Goal: Task Accomplishment & Management: Complete application form

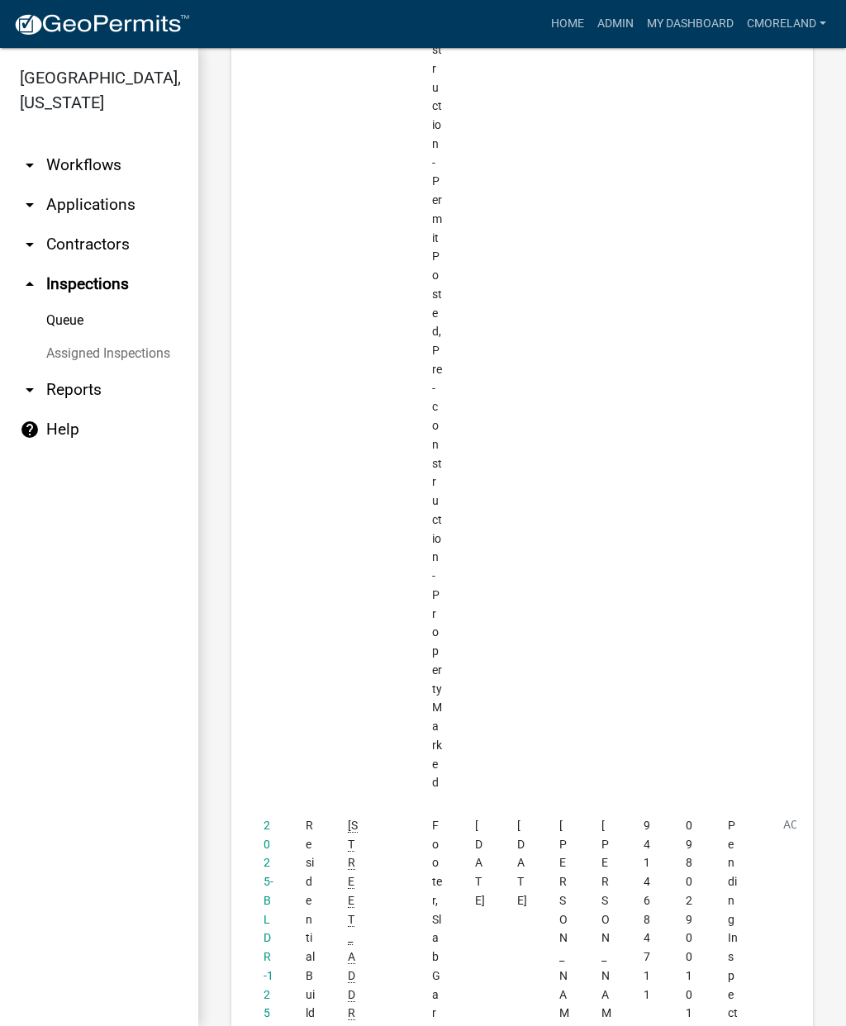
scroll to position [6535, 0]
click at [264, 818] on link "2025-BLDR-125" at bounding box center [269, 919] width 10 height 202
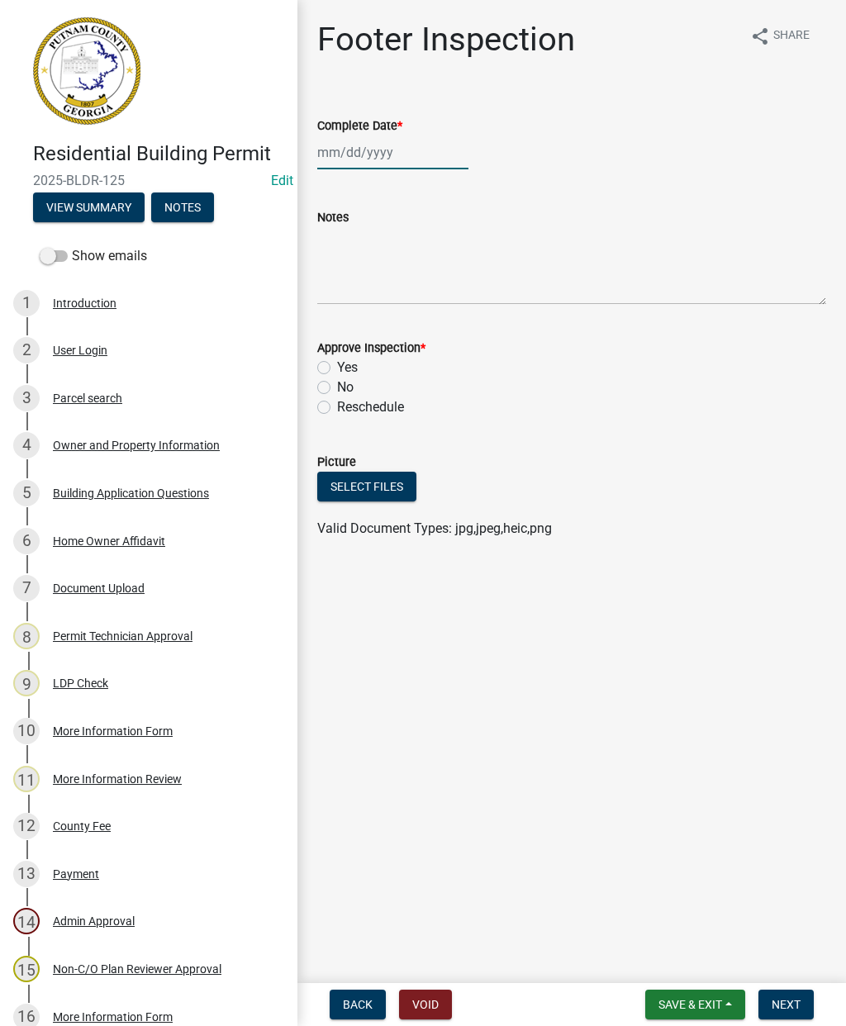
click at [382, 169] on div at bounding box center [392, 152] width 151 height 34
select select "8"
select select "2025"
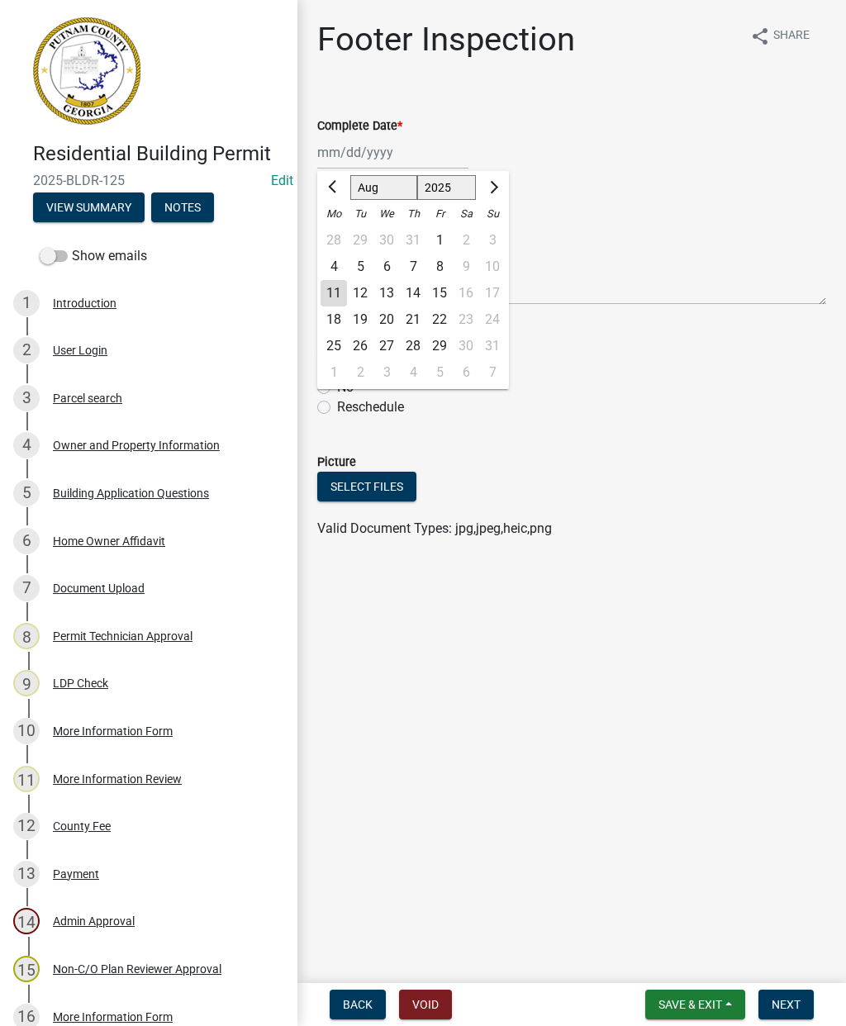
click at [334, 300] on div "11" at bounding box center [334, 293] width 26 height 26
type input "[DATE]"
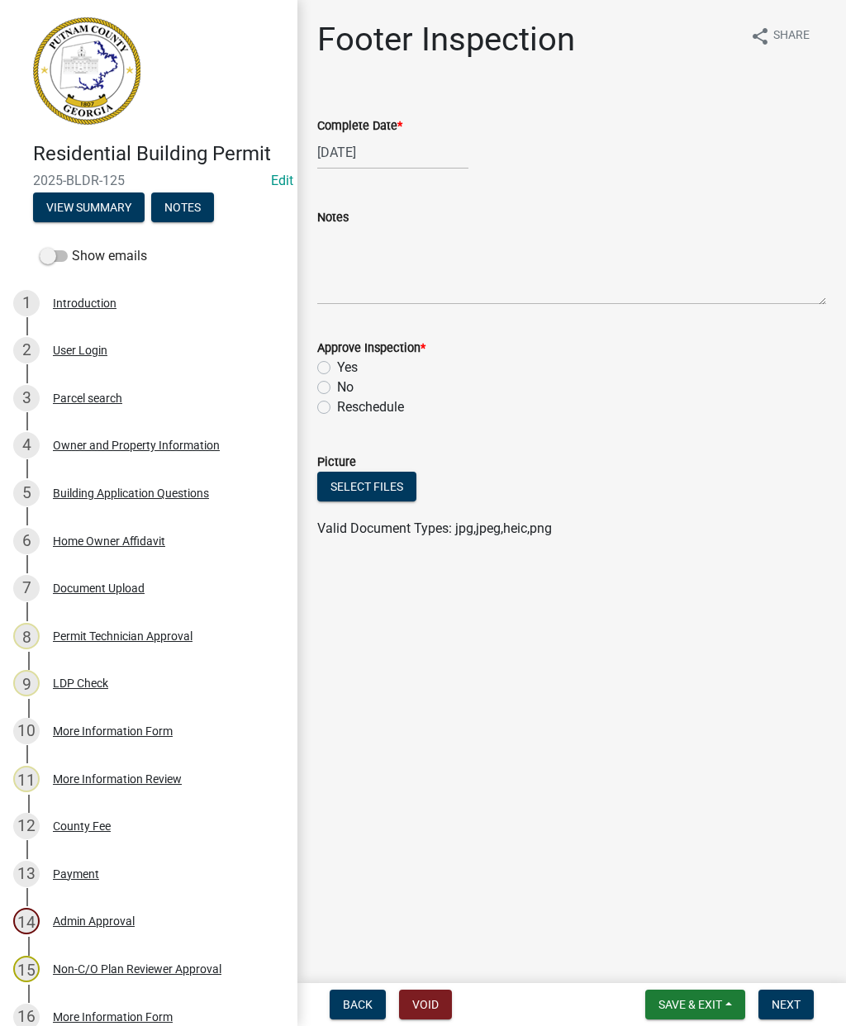
click at [337, 373] on label "Yes" at bounding box center [347, 368] width 21 height 20
click at [337, 368] on input "Yes" at bounding box center [342, 363] width 11 height 11
radio input "true"
click at [793, 1015] on button "Next" at bounding box center [785, 1005] width 55 height 30
click at [365, 152] on div at bounding box center [392, 152] width 151 height 34
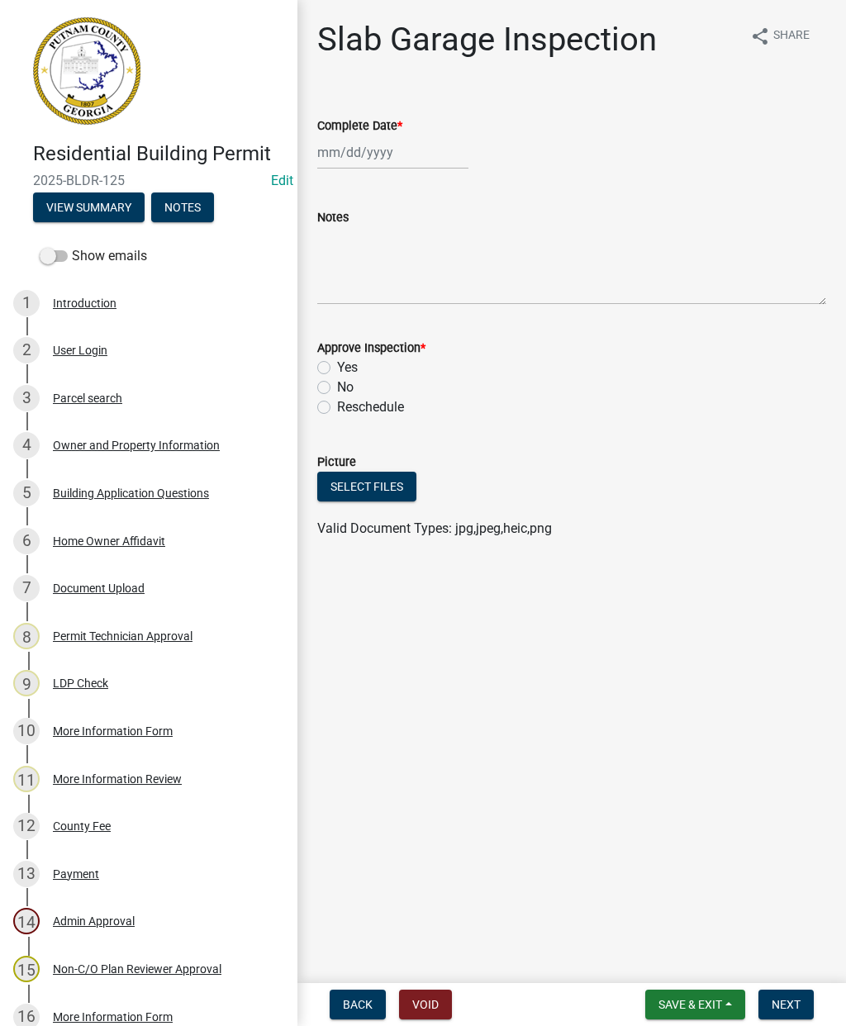
select select "8"
select select "2025"
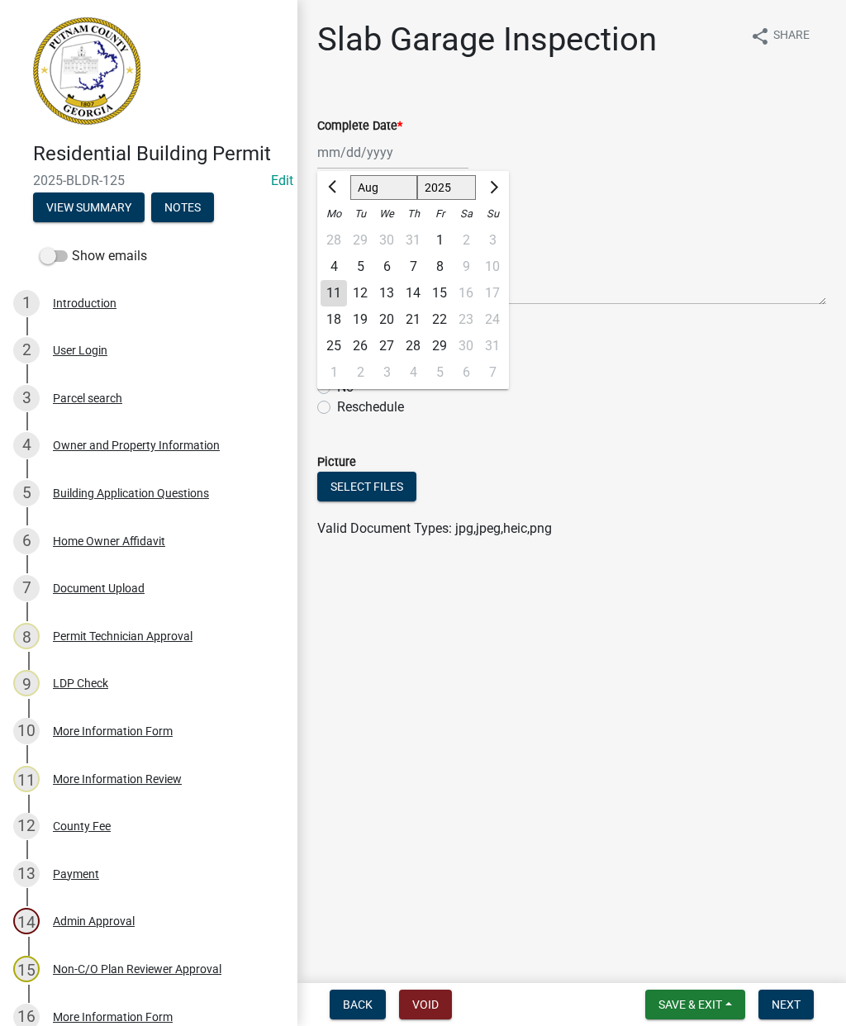
click at [326, 291] on div "11" at bounding box center [334, 293] width 26 height 26
type input "[DATE]"
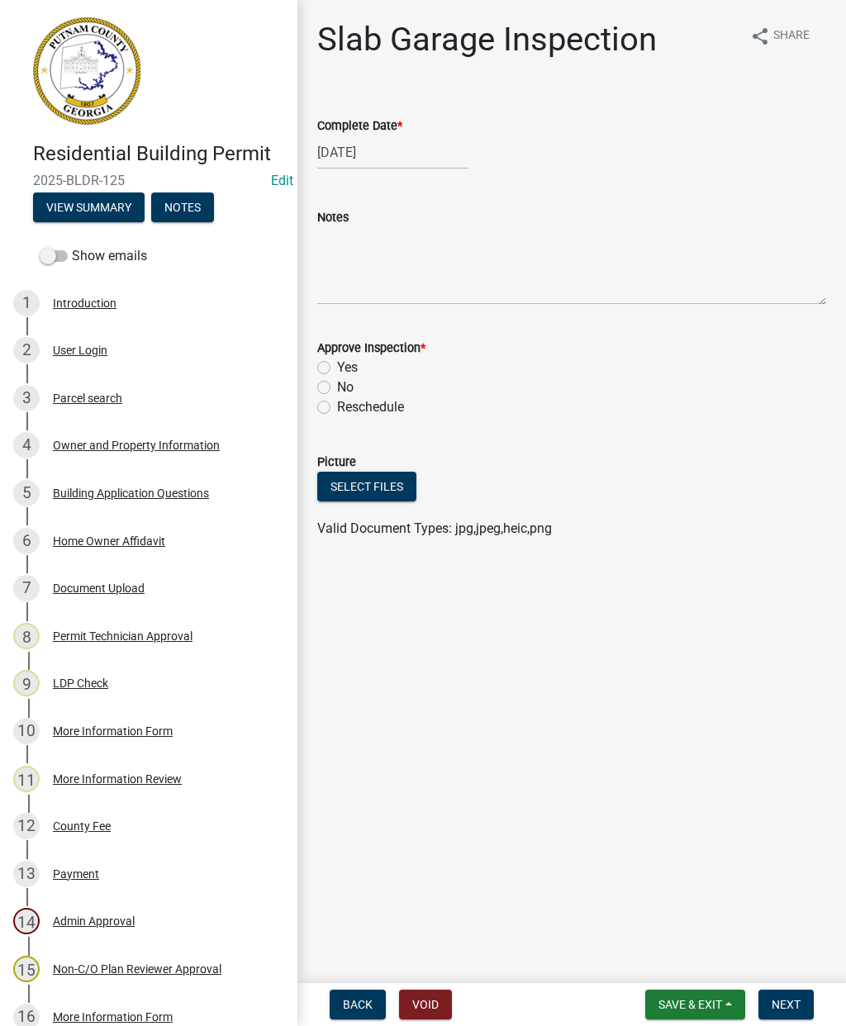
click at [337, 370] on label "Yes" at bounding box center [347, 368] width 21 height 20
click at [337, 368] on input "Yes" at bounding box center [342, 363] width 11 height 11
radio input "true"
click at [791, 1000] on span "Next" at bounding box center [786, 1004] width 29 height 13
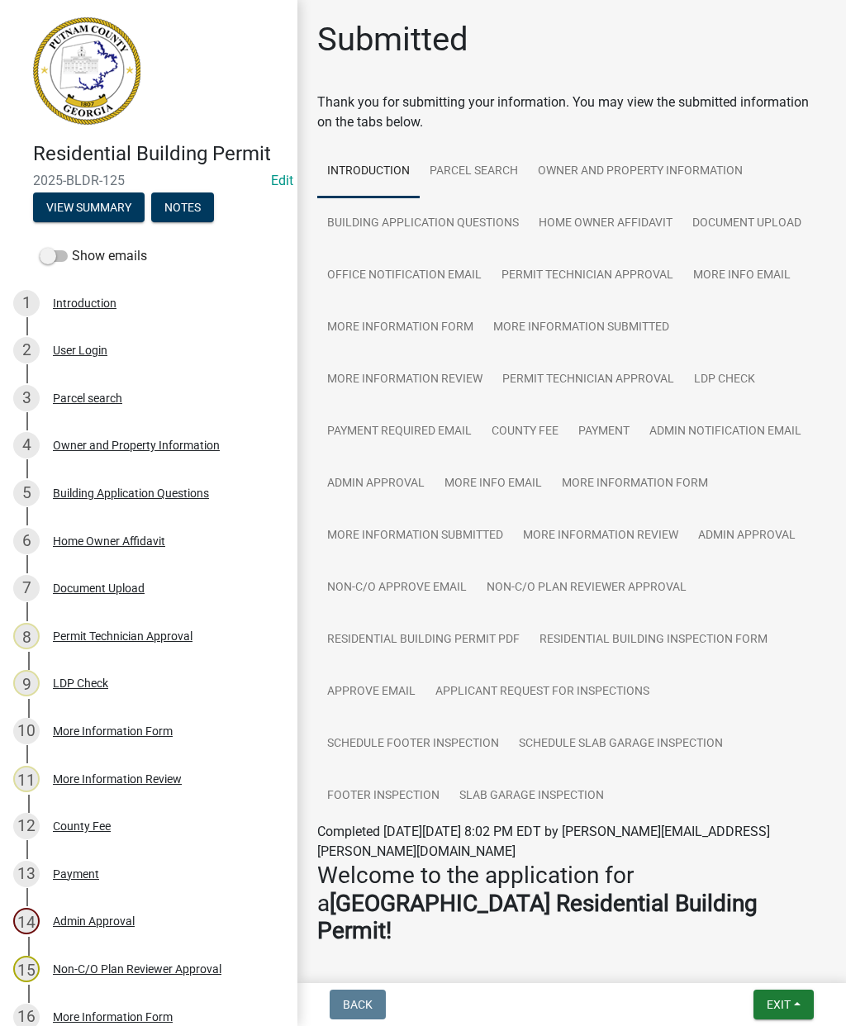
click at [779, 1017] on button "Exit" at bounding box center [783, 1005] width 60 height 30
click at [743, 965] on button "Save & Exit" at bounding box center [748, 962] width 132 height 40
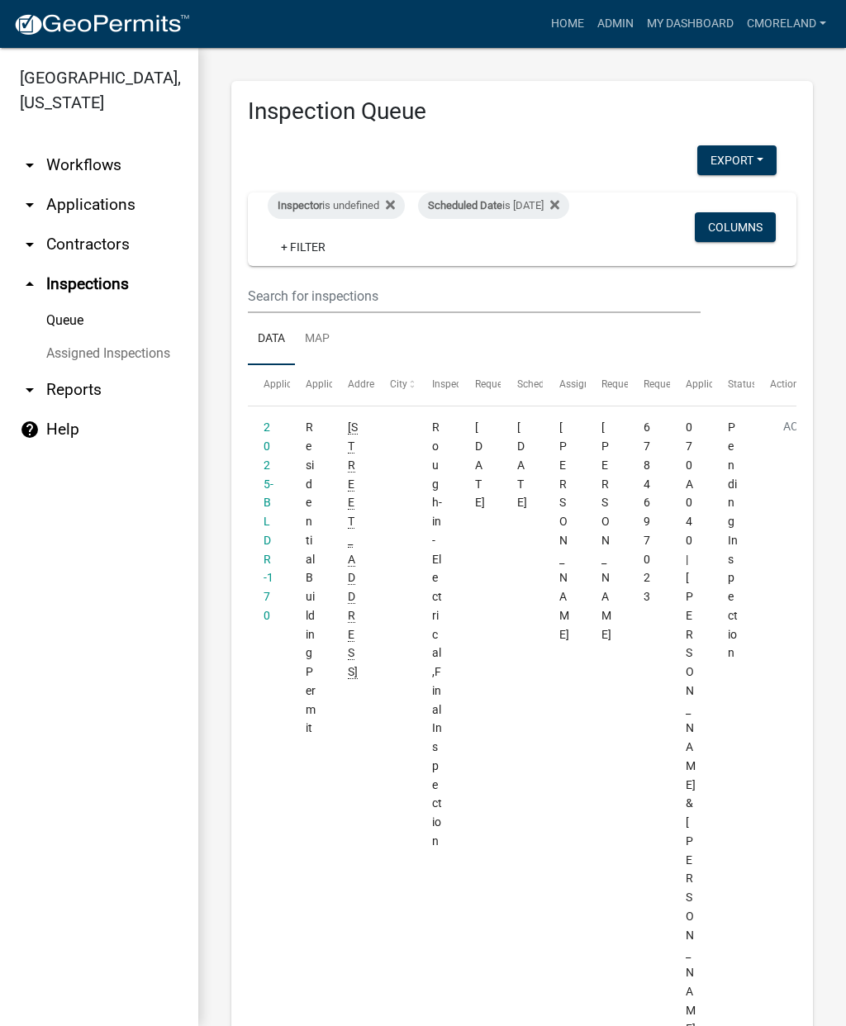
click at [273, 487] on link "2025-BLDR-170" at bounding box center [269, 522] width 10 height 202
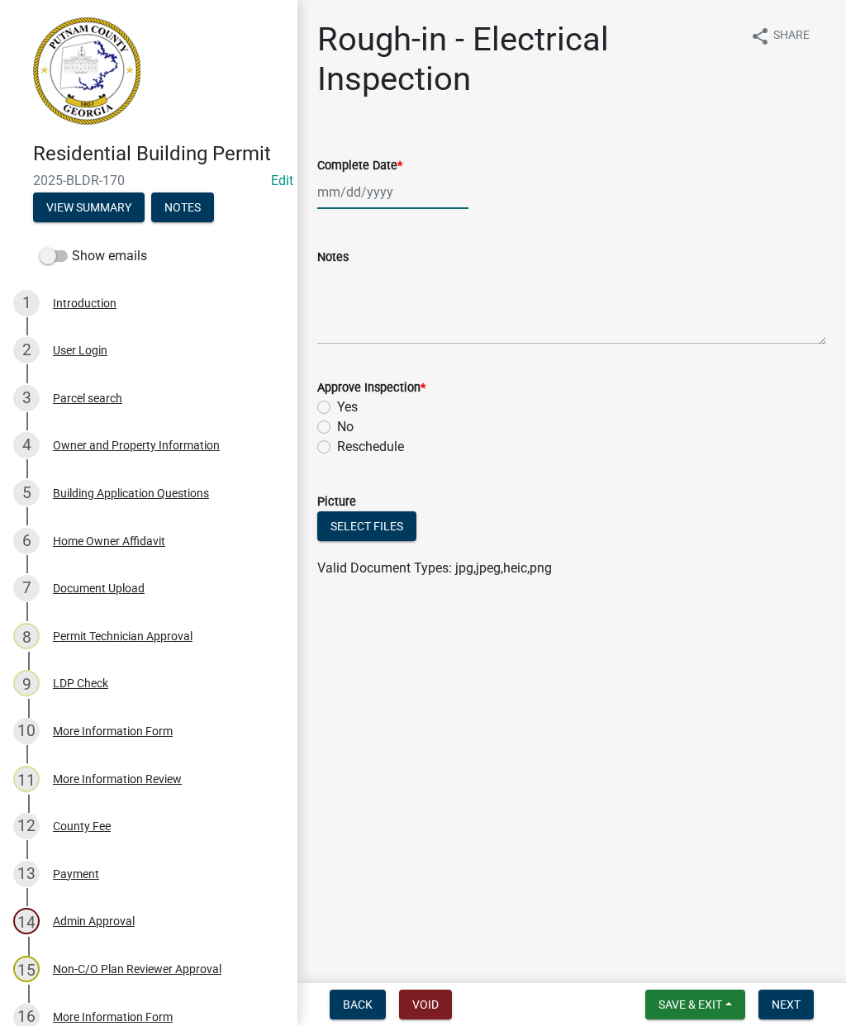
click at [374, 194] on div at bounding box center [392, 192] width 151 height 34
select select "8"
select select "2025"
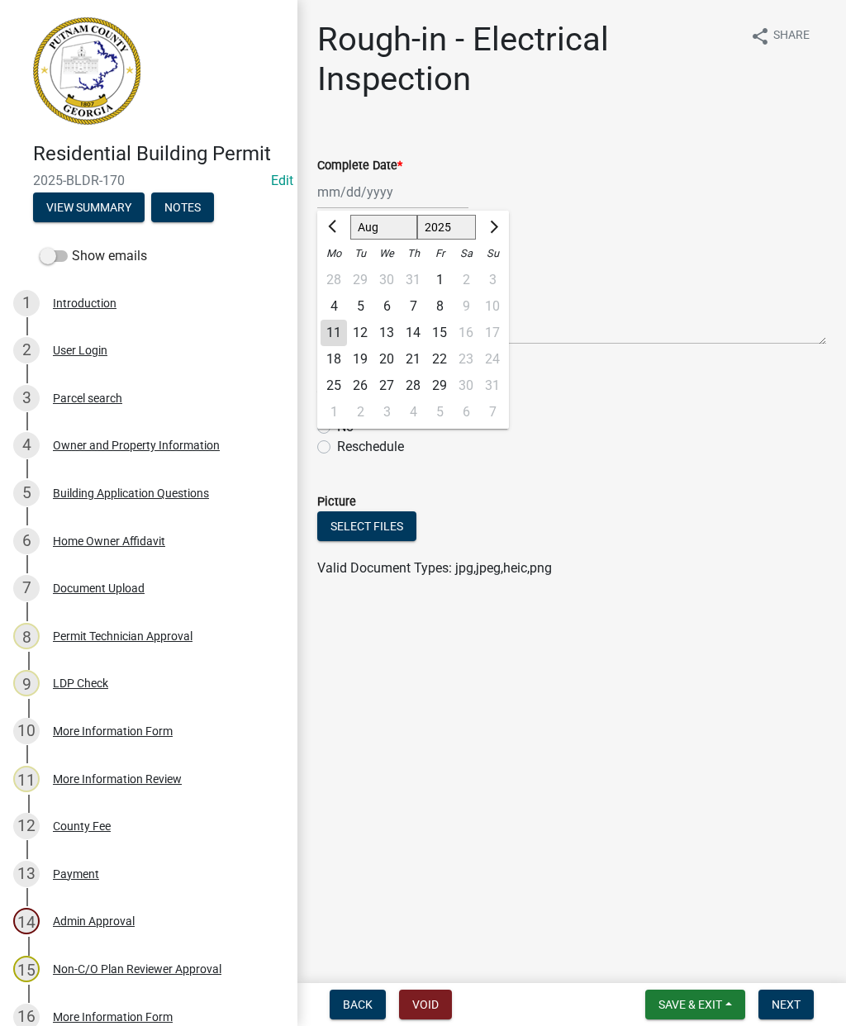
click at [343, 340] on div "11" at bounding box center [334, 333] width 26 height 26
type input "[DATE]"
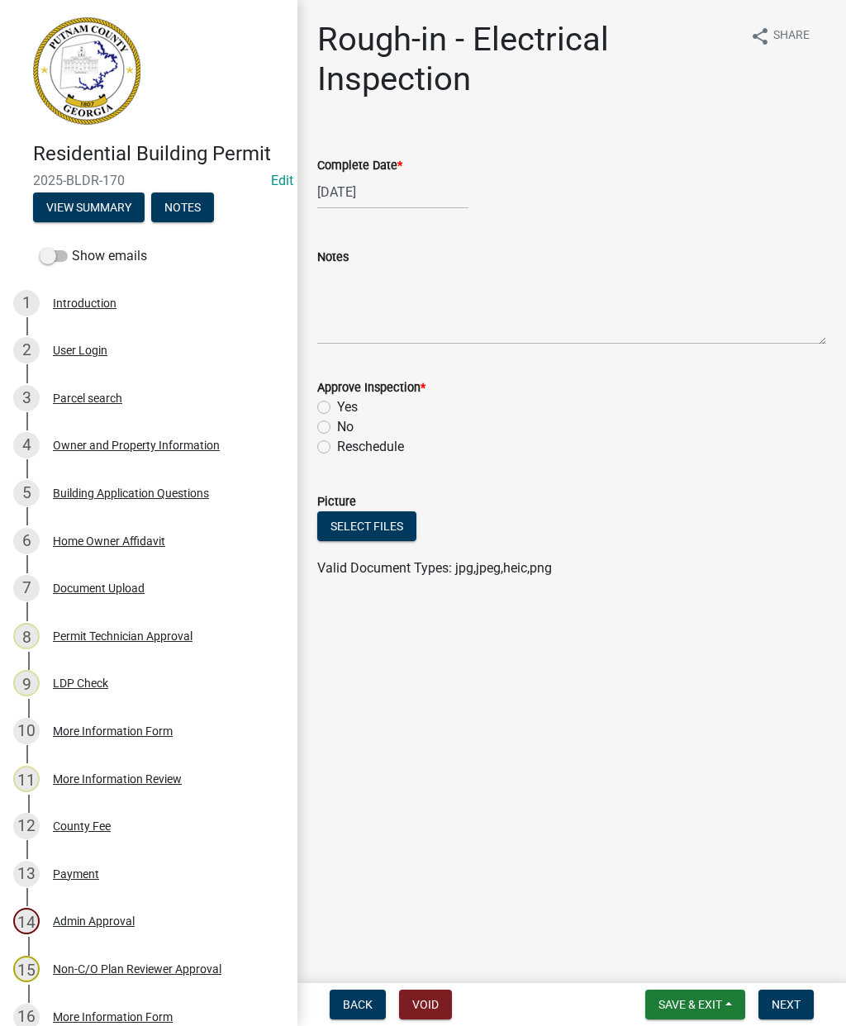
click at [337, 406] on label "Yes" at bounding box center [347, 407] width 21 height 20
click at [337, 406] on input "Yes" at bounding box center [342, 402] width 11 height 11
radio input "true"
click at [791, 1014] on button "Next" at bounding box center [785, 1005] width 55 height 30
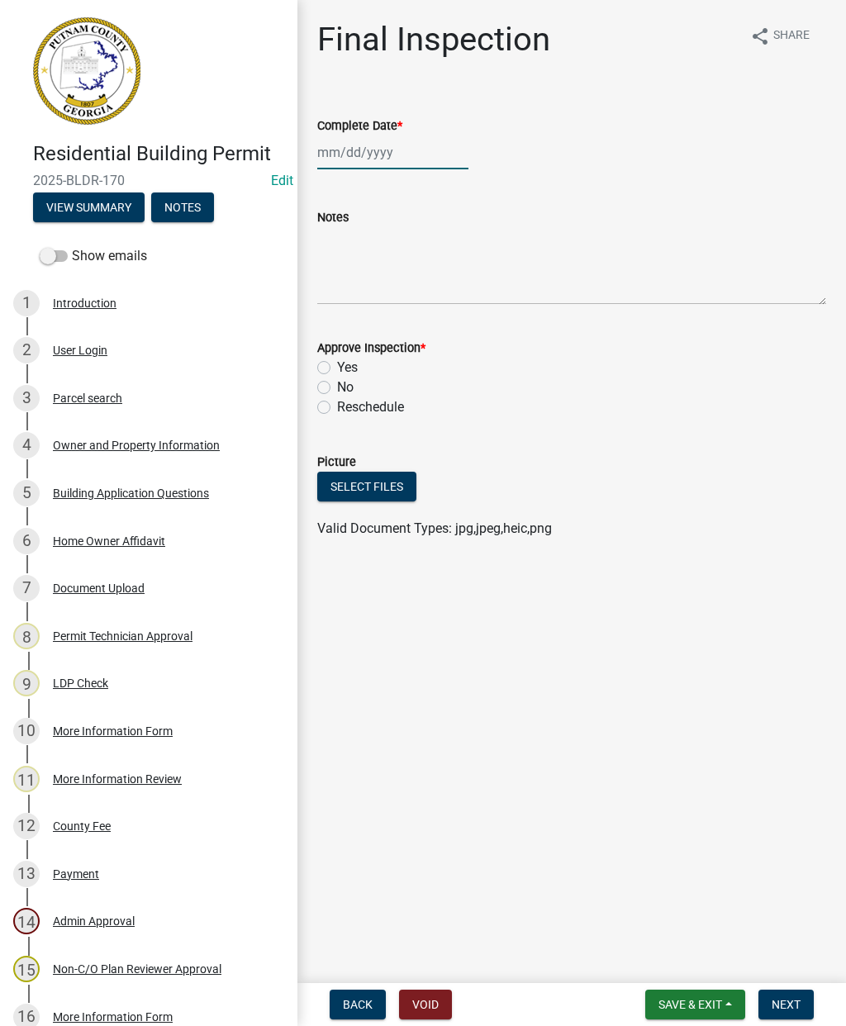
click at [354, 150] on div at bounding box center [392, 152] width 151 height 34
select select "8"
select select "2025"
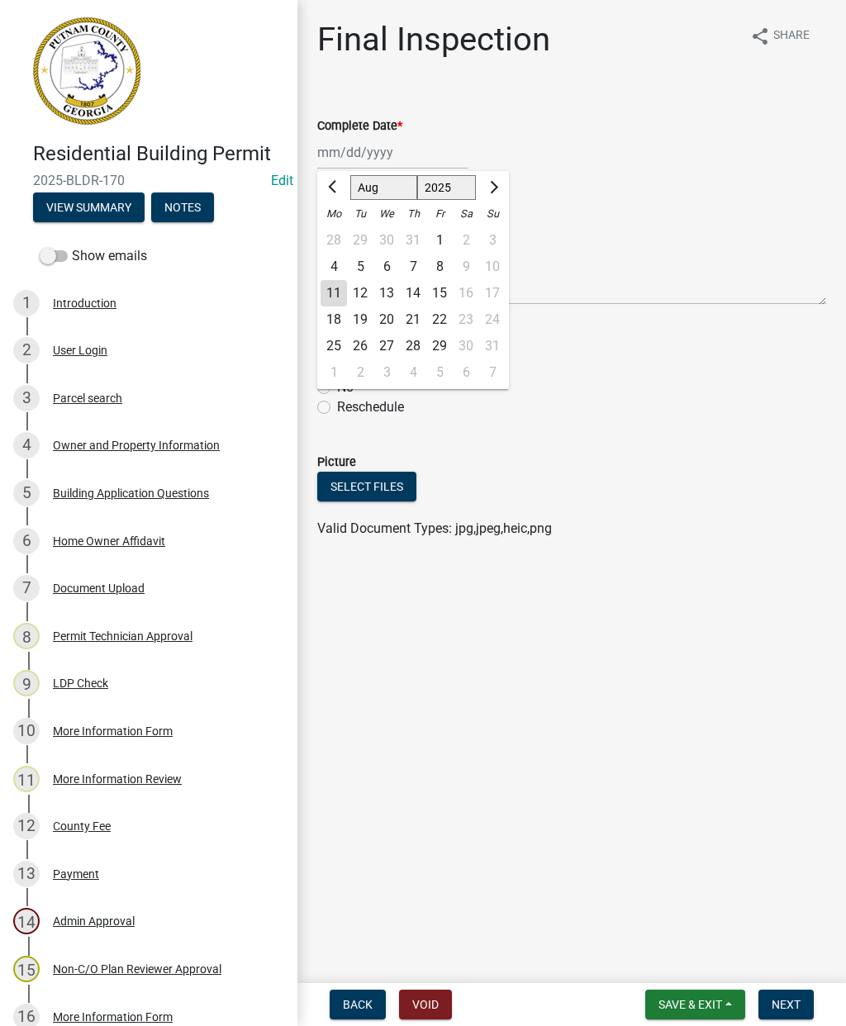
click at [343, 292] on div "11" at bounding box center [334, 293] width 26 height 26
type input "[DATE]"
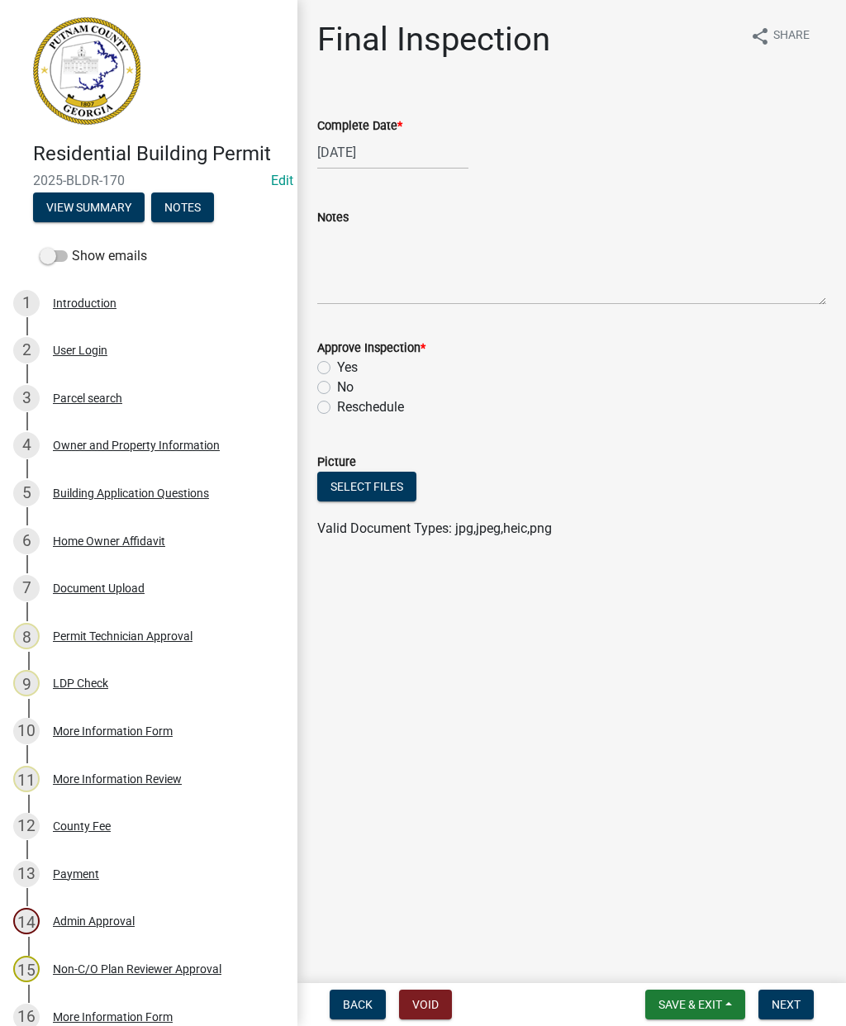
click at [337, 362] on label "Yes" at bounding box center [347, 368] width 21 height 20
click at [337, 362] on input "Yes" at bounding box center [342, 363] width 11 height 11
radio input "true"
click at [789, 999] on span "Next" at bounding box center [786, 1004] width 29 height 13
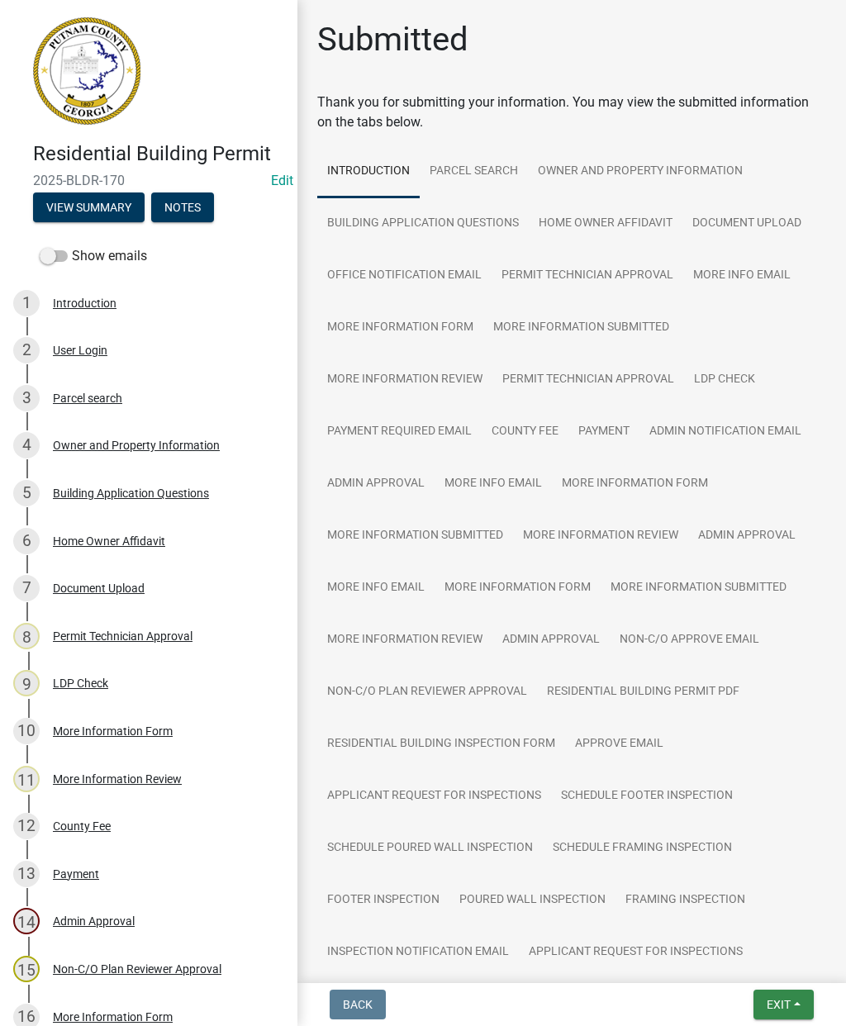
click at [785, 1006] on span "Exit" at bounding box center [779, 1004] width 24 height 13
click at [732, 960] on button "Save & Exit" at bounding box center [748, 962] width 132 height 40
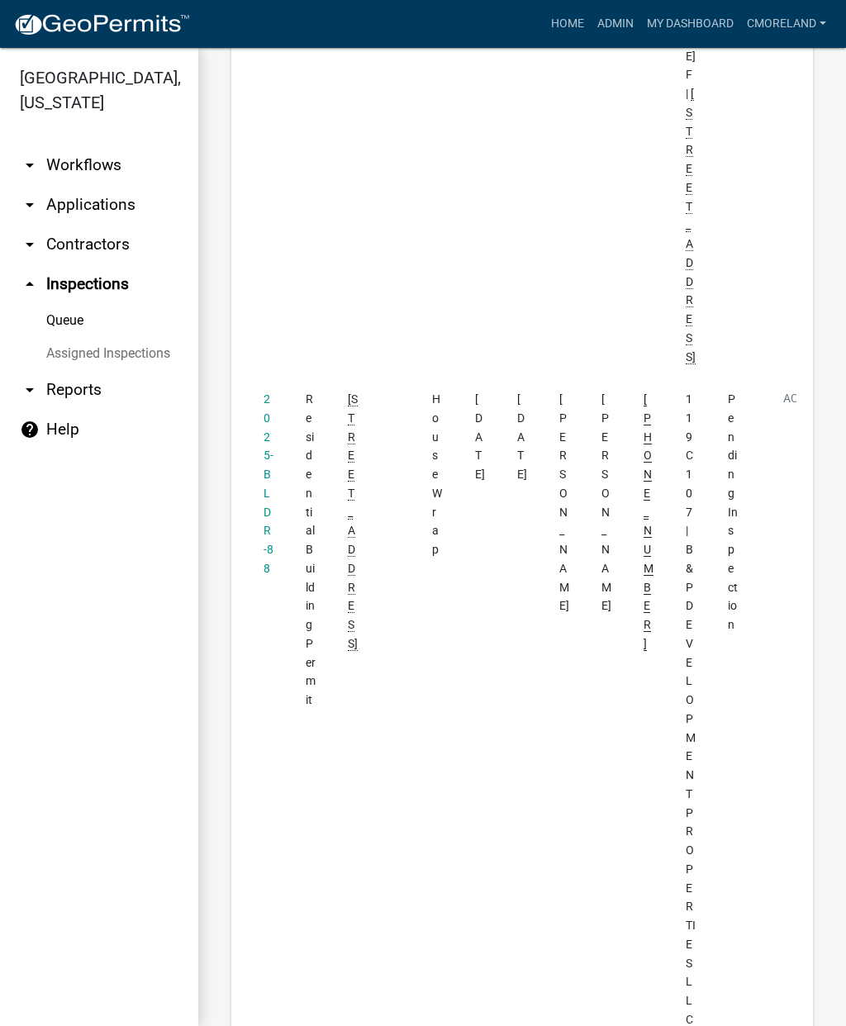
scroll to position [987, 0]
click at [269, 459] on link "2025-BLDR-88" at bounding box center [269, 478] width 10 height 183
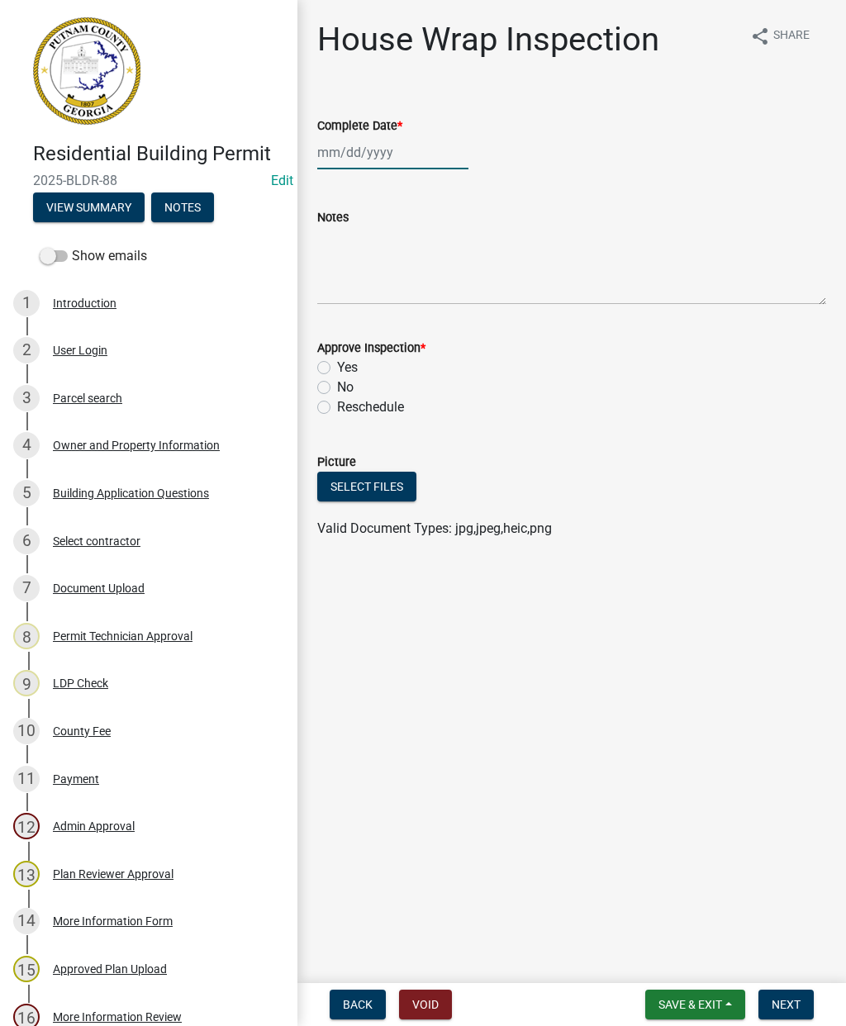
click at [366, 149] on div at bounding box center [392, 152] width 151 height 34
select select "8"
select select "2025"
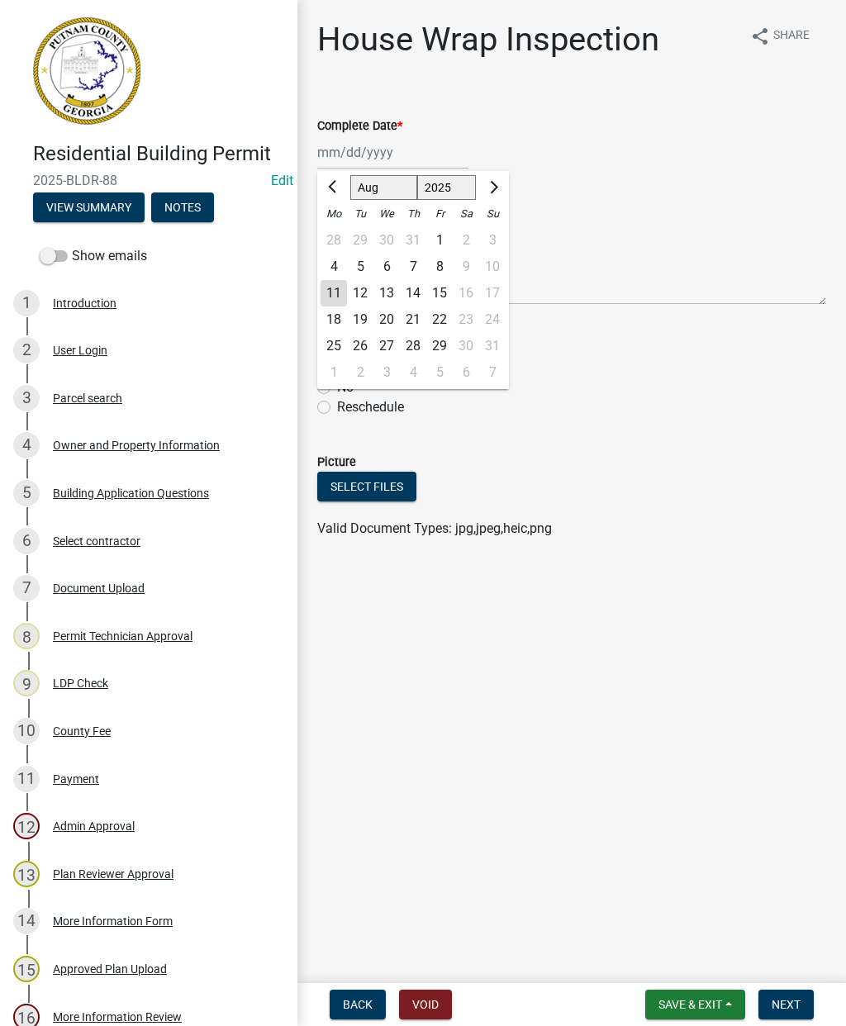
click at [340, 302] on div "11" at bounding box center [334, 293] width 26 height 26
type input "[DATE]"
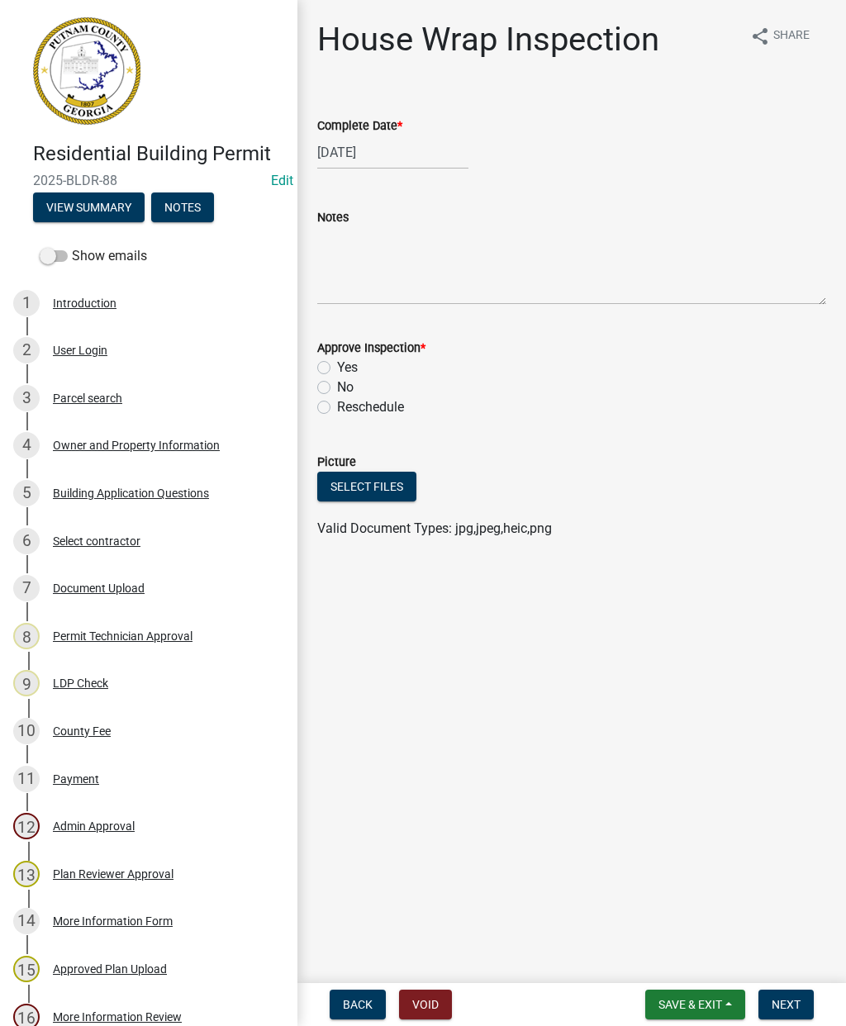
click at [337, 373] on label "Yes" at bounding box center [347, 368] width 21 height 20
click at [337, 368] on input "Yes" at bounding box center [342, 363] width 11 height 11
radio input "true"
click at [784, 1001] on span "Next" at bounding box center [786, 1004] width 29 height 13
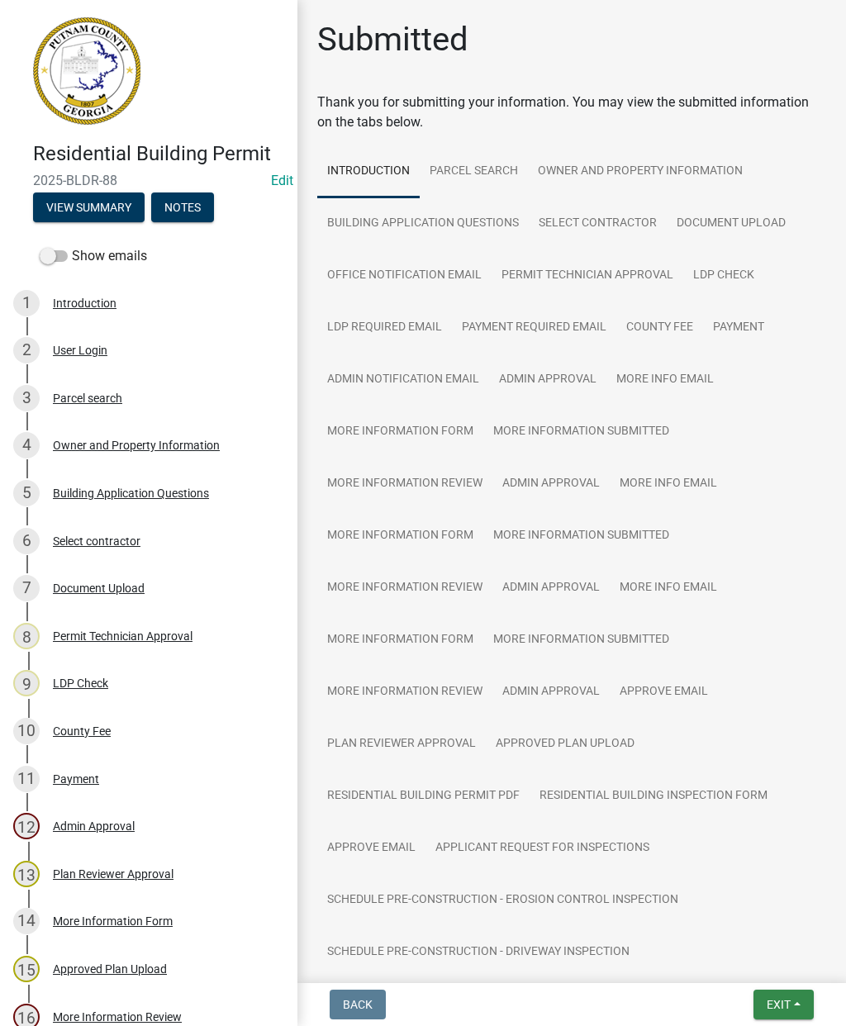
click at [779, 1010] on span "Exit" at bounding box center [779, 1004] width 24 height 13
click at [744, 959] on button "Save & Exit" at bounding box center [748, 962] width 132 height 40
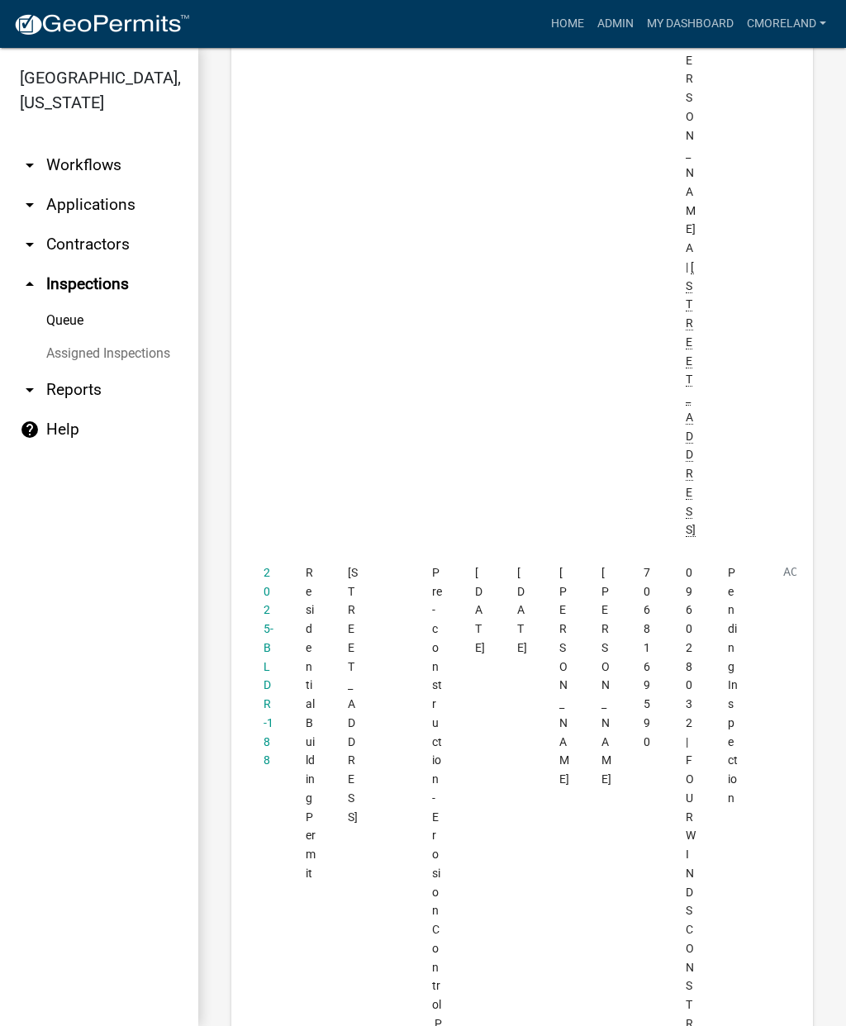
scroll to position [4710, 0]
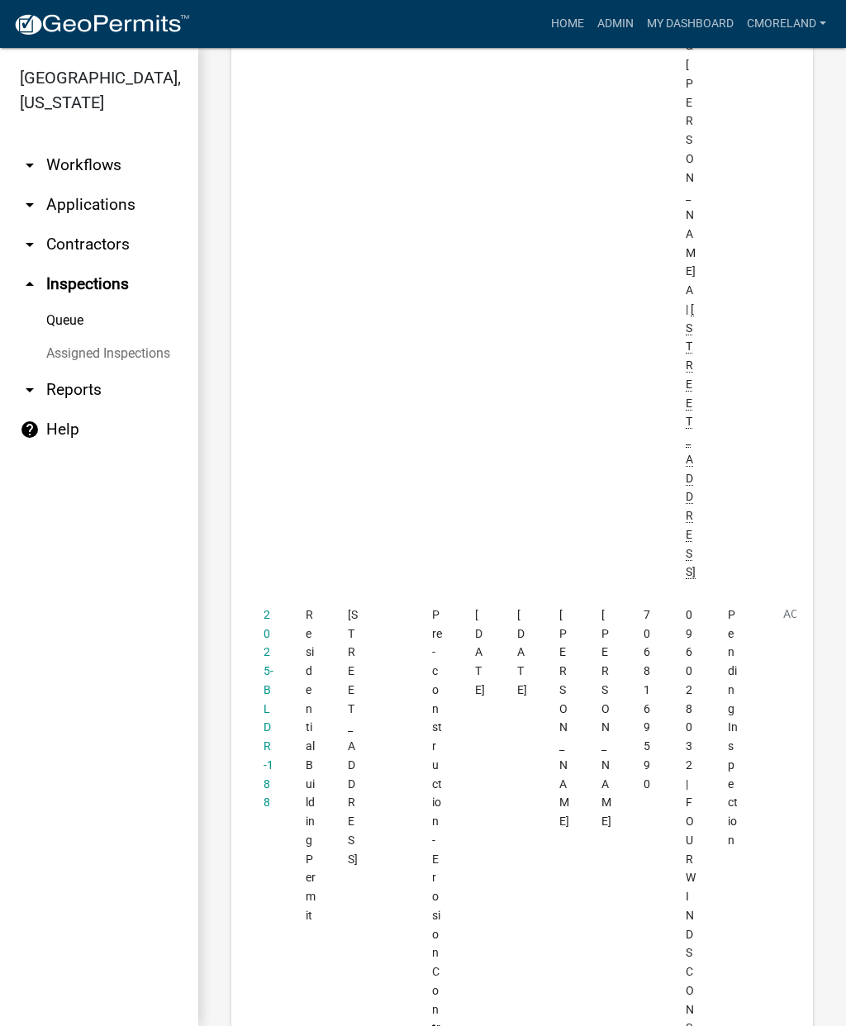
click at [267, 608] on link "2025-BLDR-188" at bounding box center [269, 709] width 10 height 202
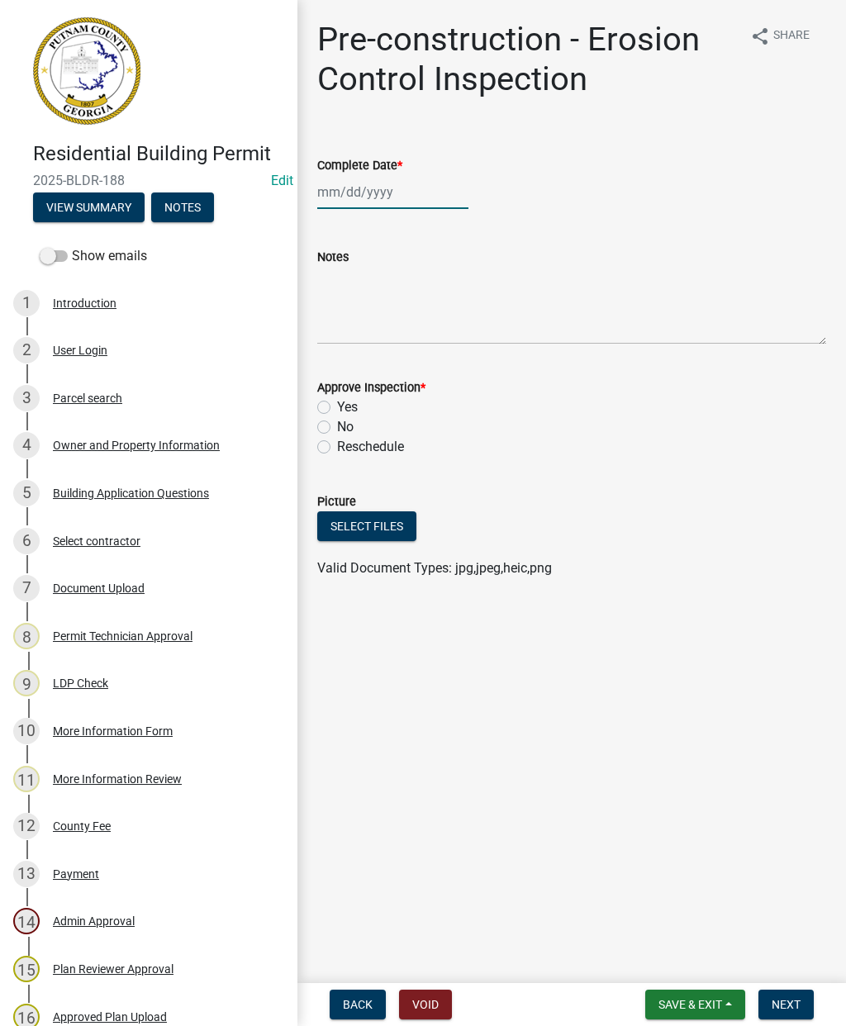
click at [365, 193] on div at bounding box center [392, 192] width 151 height 34
select select "8"
select select "2025"
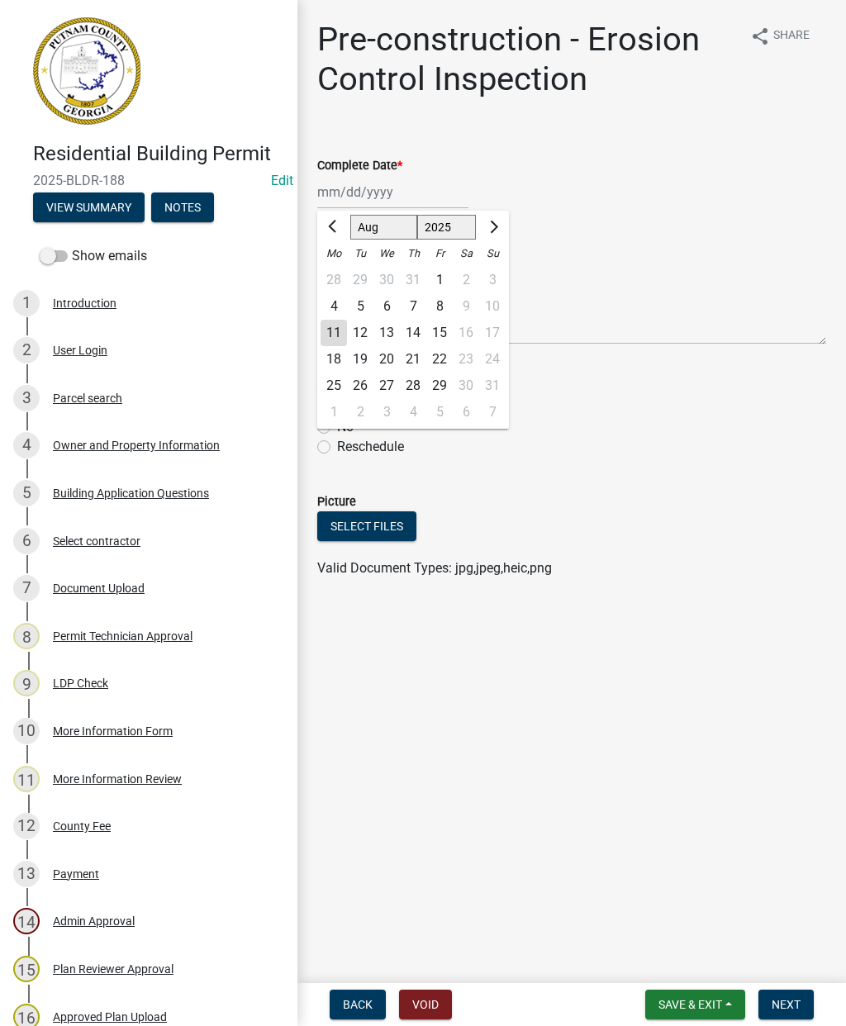
click at [333, 335] on div "11" at bounding box center [334, 333] width 26 height 26
type input "[DATE]"
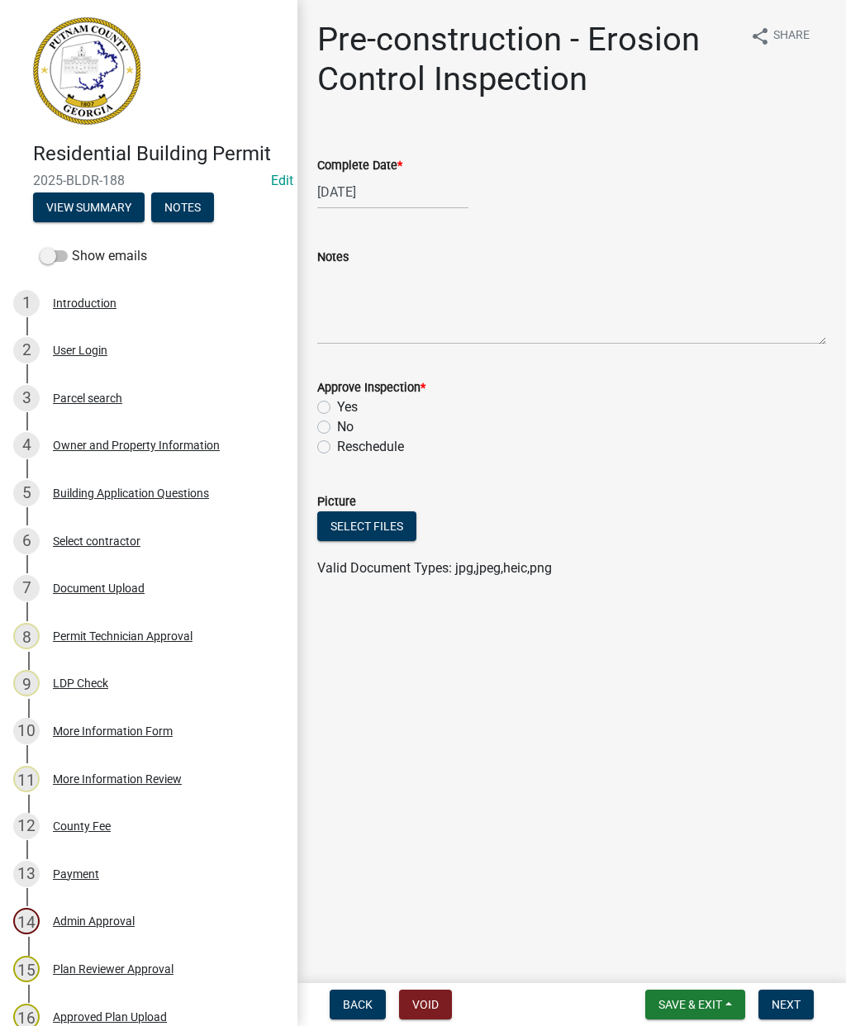
click at [337, 411] on label "Yes" at bounding box center [347, 407] width 21 height 20
click at [337, 408] on input "Yes" at bounding box center [342, 402] width 11 height 11
radio input "true"
click at [792, 1010] on span "Next" at bounding box center [786, 1004] width 29 height 13
click at [373, 188] on div at bounding box center [392, 192] width 151 height 34
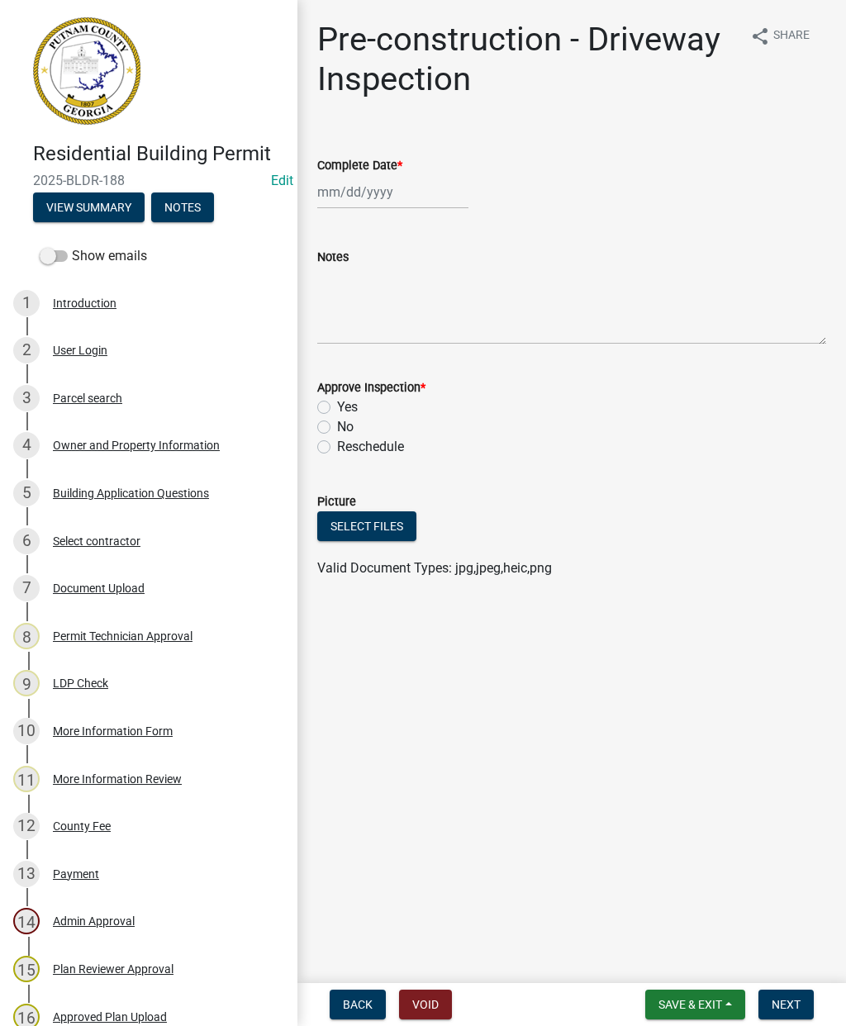
select select "8"
select select "2025"
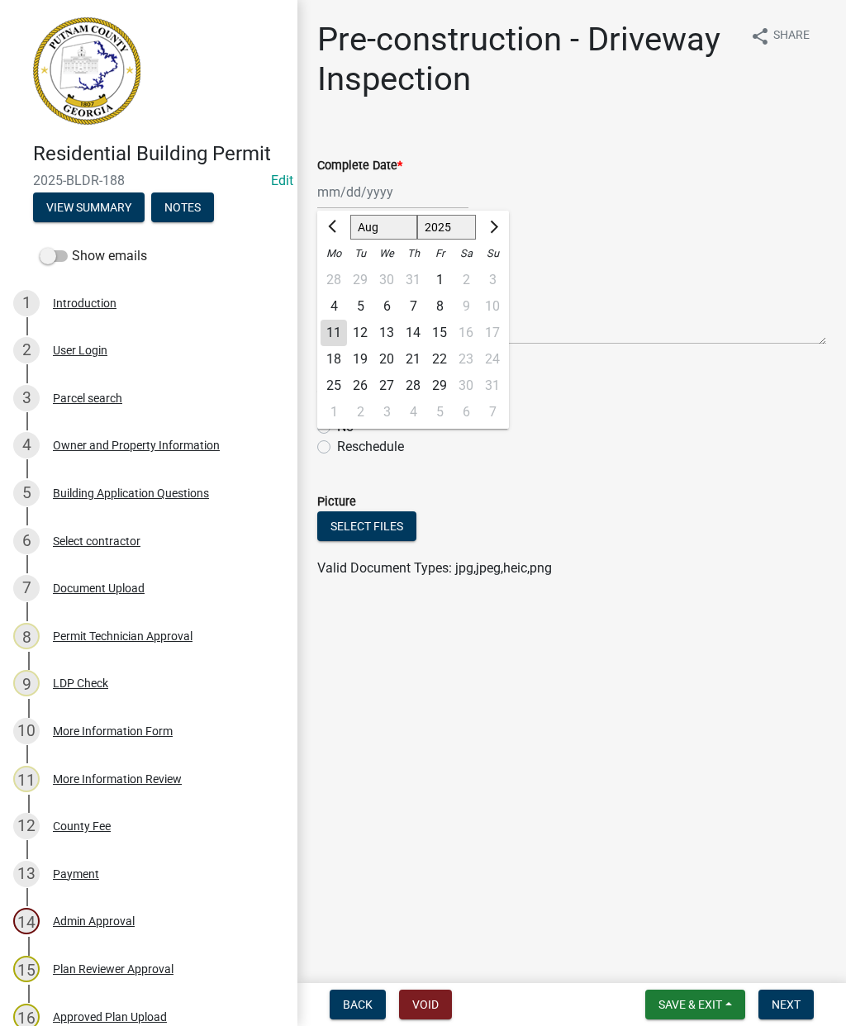
click at [332, 335] on div "11" at bounding box center [334, 333] width 26 height 26
type input "[DATE]"
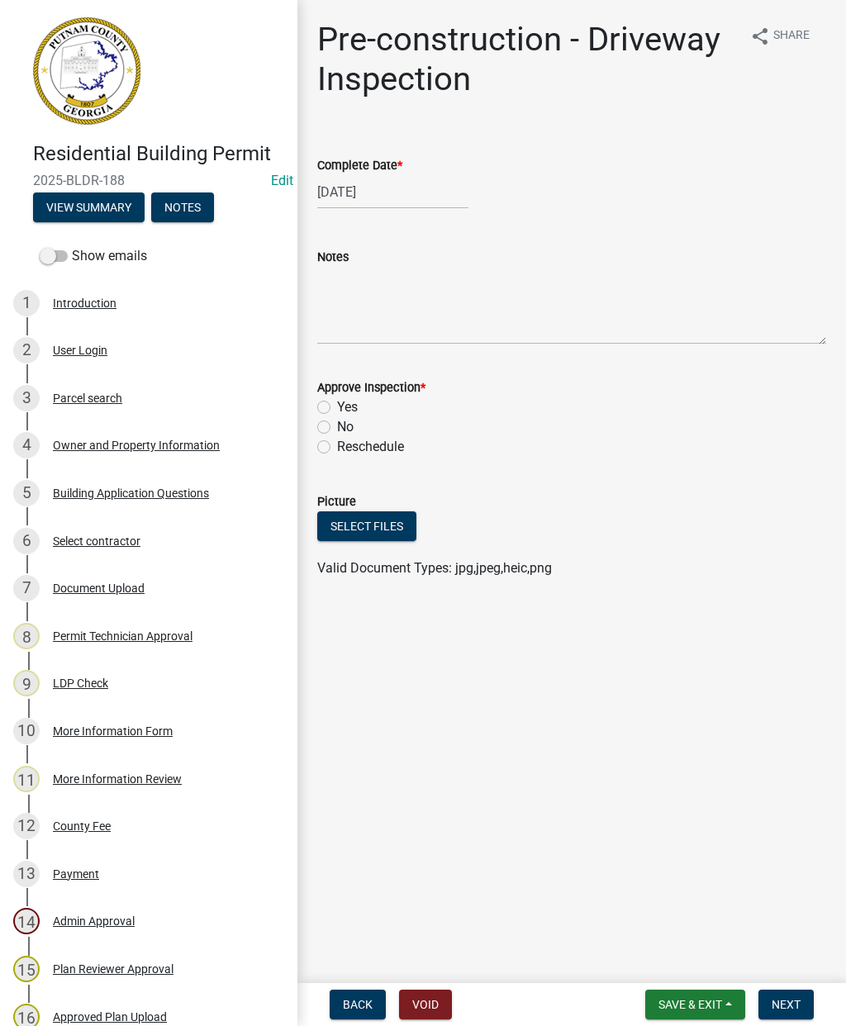
click at [311, 400] on div "Approve Inspection * Yes No Reschedule" at bounding box center [572, 407] width 534 height 99
click at [337, 408] on label "Yes" at bounding box center [347, 407] width 21 height 20
click at [337, 408] on input "Yes" at bounding box center [342, 402] width 11 height 11
radio input "true"
click at [797, 1008] on span "Next" at bounding box center [786, 1004] width 29 height 13
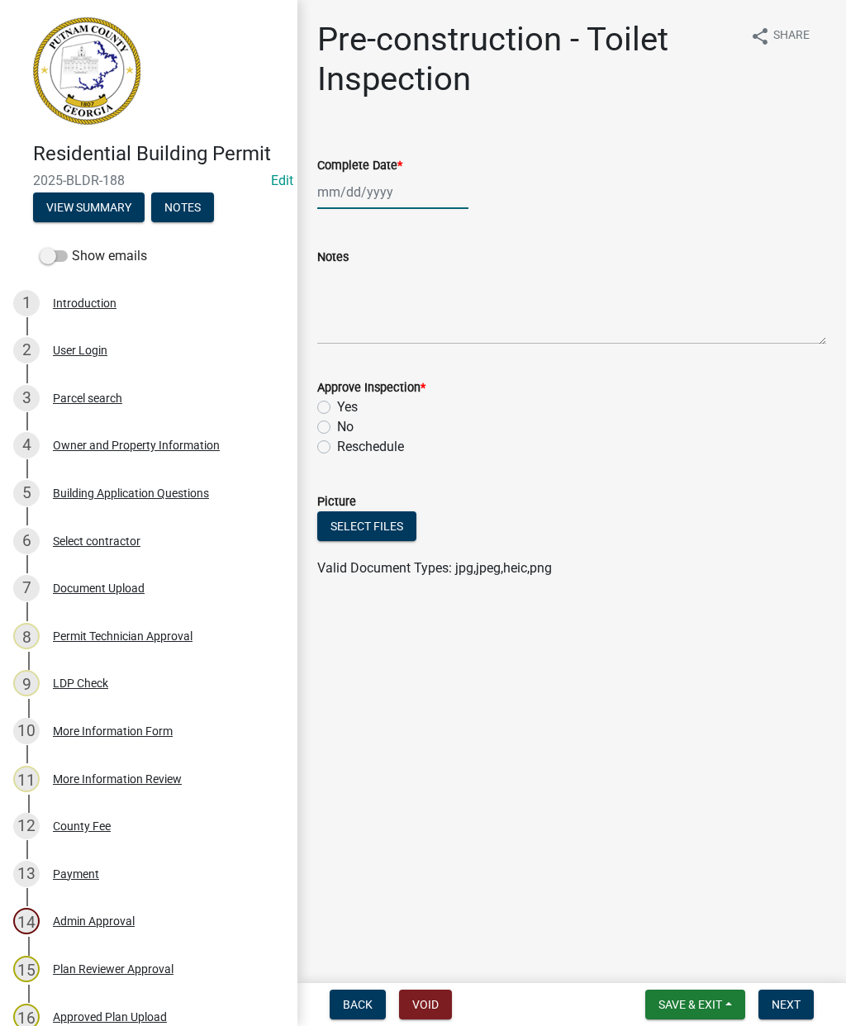
click at [368, 193] on div at bounding box center [392, 192] width 151 height 34
select select "8"
select select "2025"
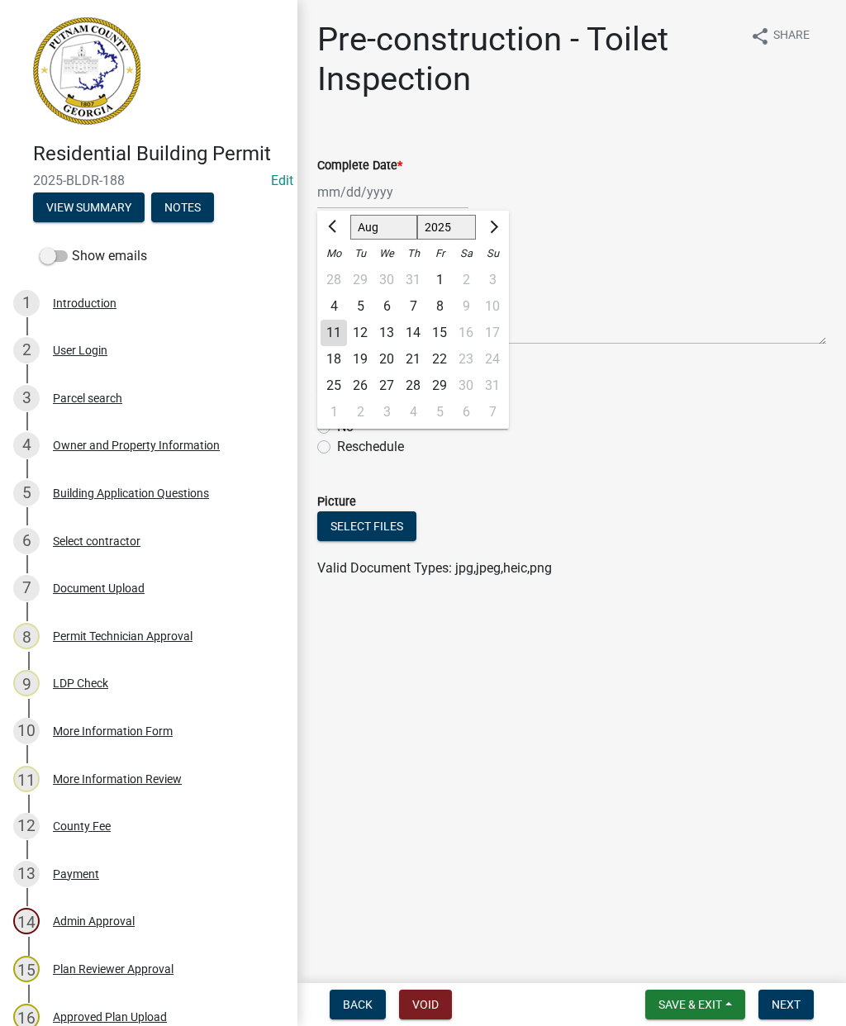
click at [344, 341] on div "11" at bounding box center [334, 333] width 26 height 26
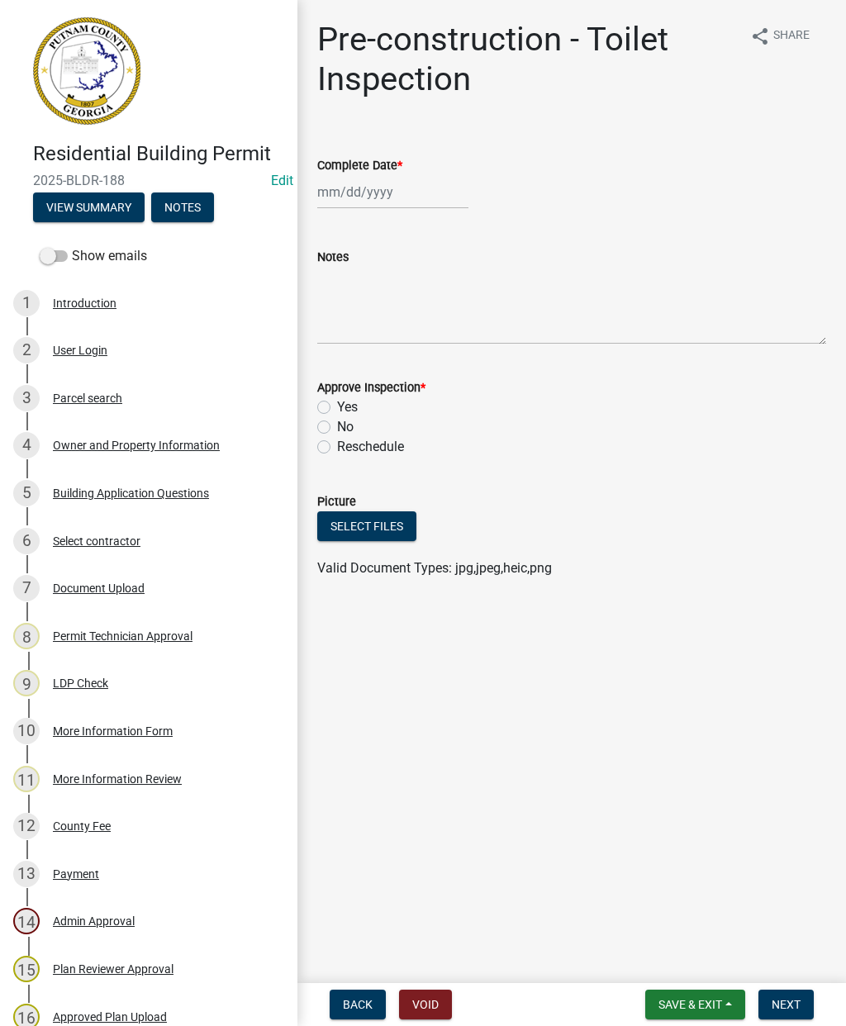
type input "[DATE]"
click at [337, 406] on label "Yes" at bounding box center [347, 407] width 21 height 20
click at [337, 406] on input "Yes" at bounding box center [342, 402] width 11 height 11
radio input "true"
click at [791, 1010] on span "Next" at bounding box center [786, 1004] width 29 height 13
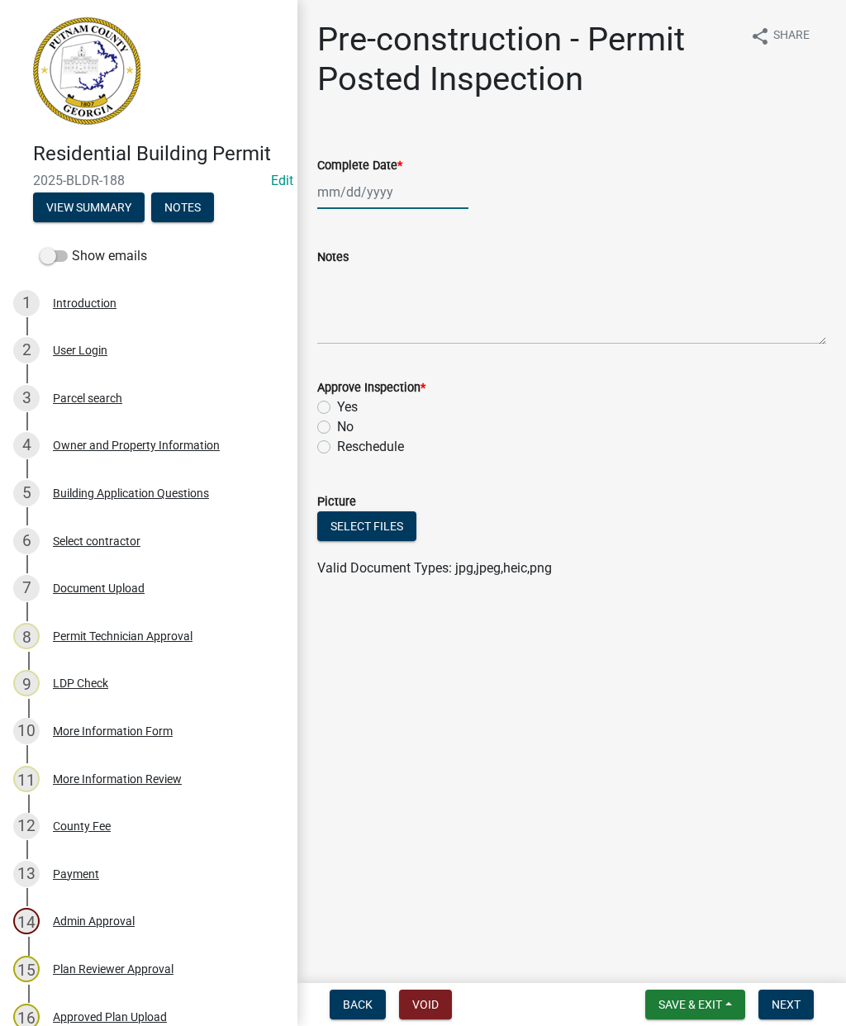
click at [383, 194] on div at bounding box center [392, 192] width 151 height 34
select select "8"
select select "2025"
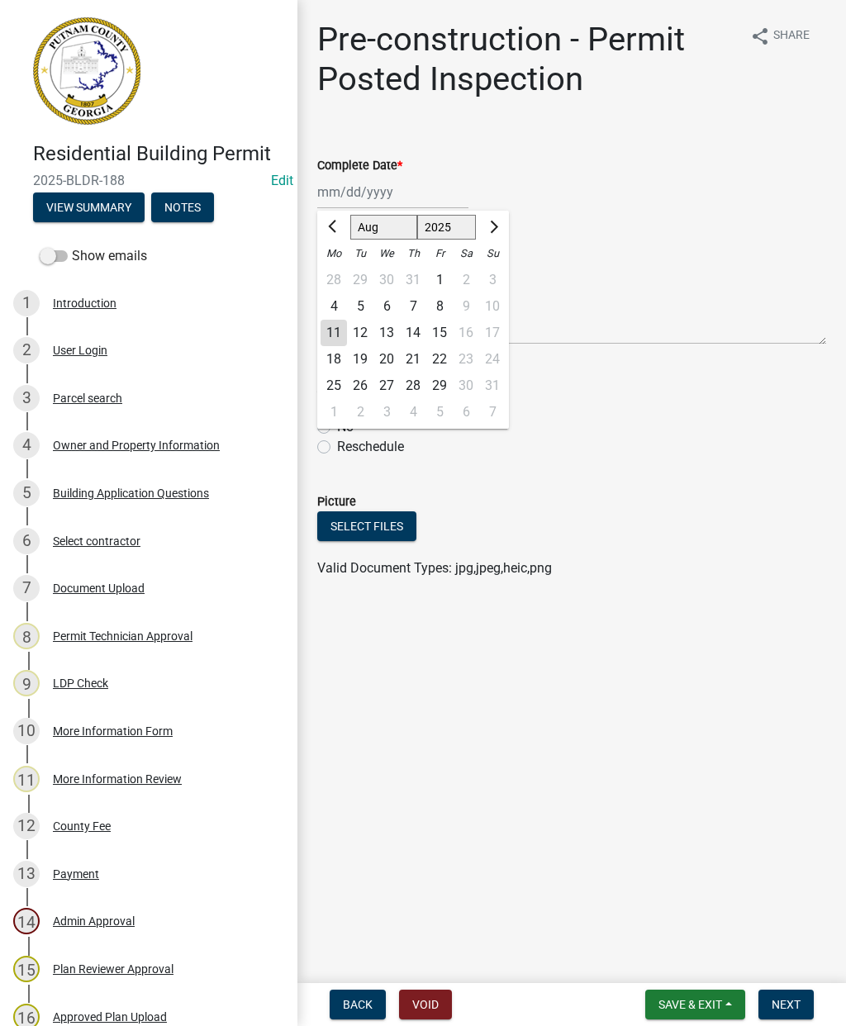
click at [342, 340] on div "11" at bounding box center [334, 333] width 26 height 26
type input "[DATE]"
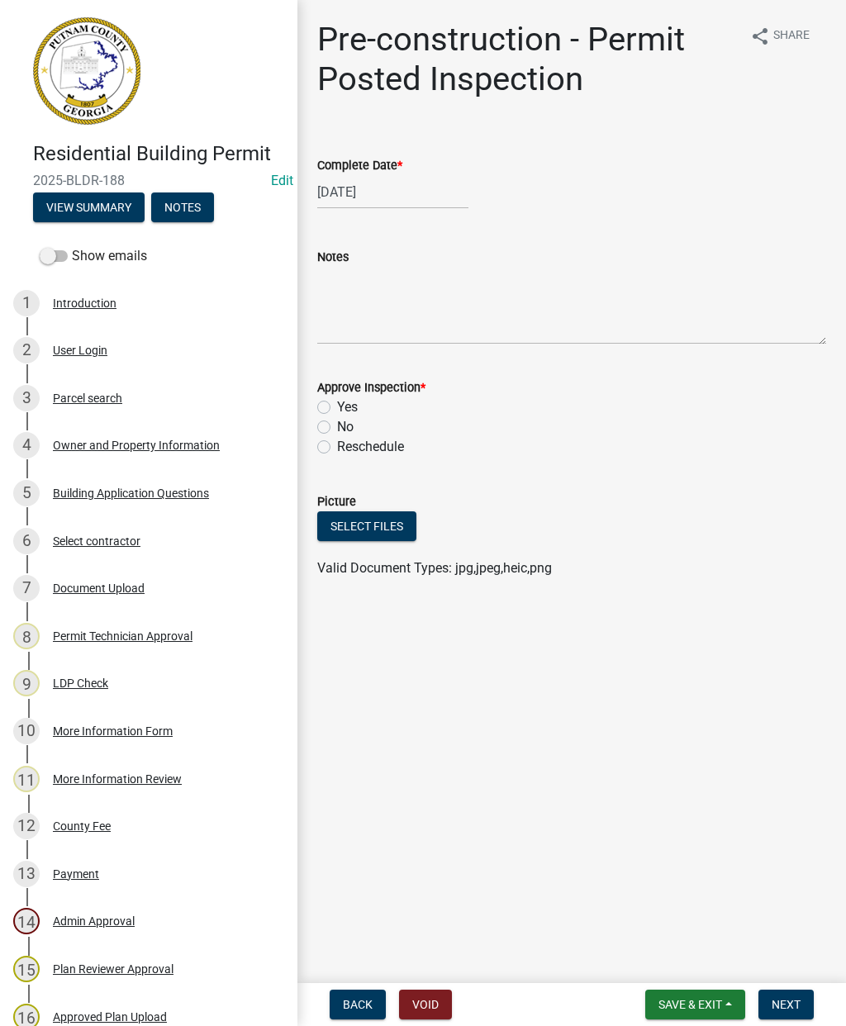
click at [337, 407] on label "Yes" at bounding box center [347, 407] width 21 height 20
click at [337, 407] on input "Yes" at bounding box center [342, 402] width 11 height 11
radio input "true"
click at [794, 1007] on span "Next" at bounding box center [786, 1004] width 29 height 13
click at [367, 202] on div at bounding box center [392, 192] width 151 height 34
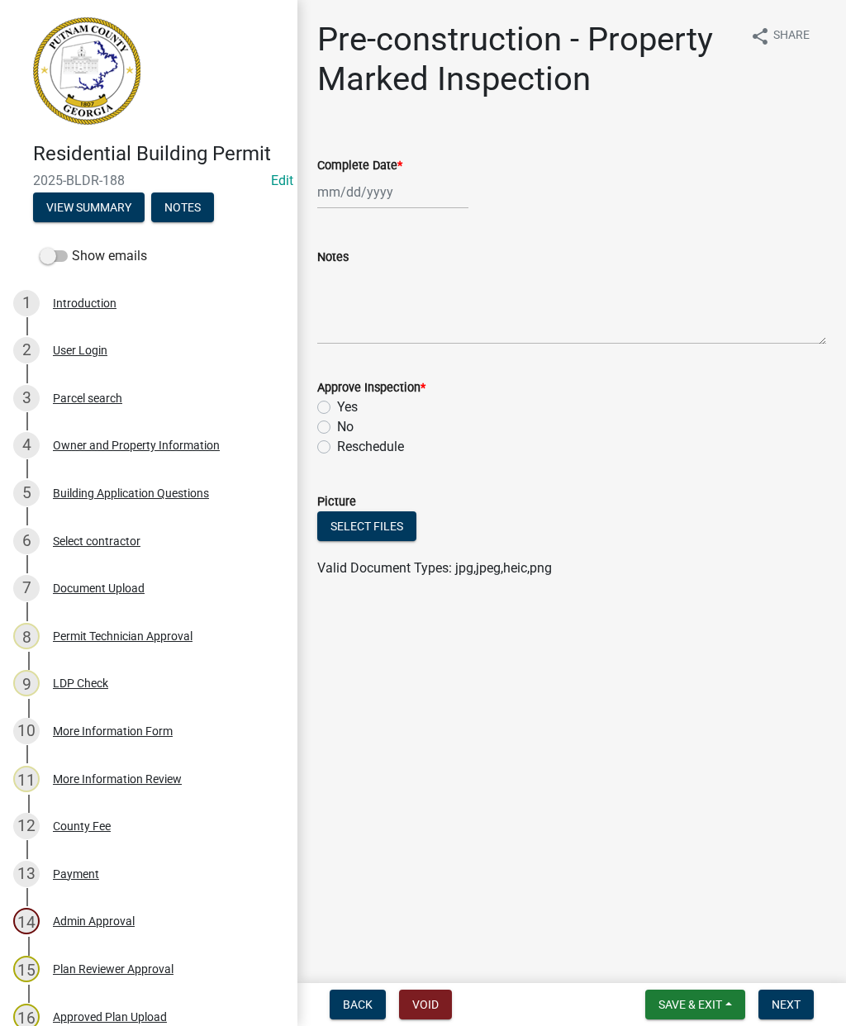
select select "8"
select select "2025"
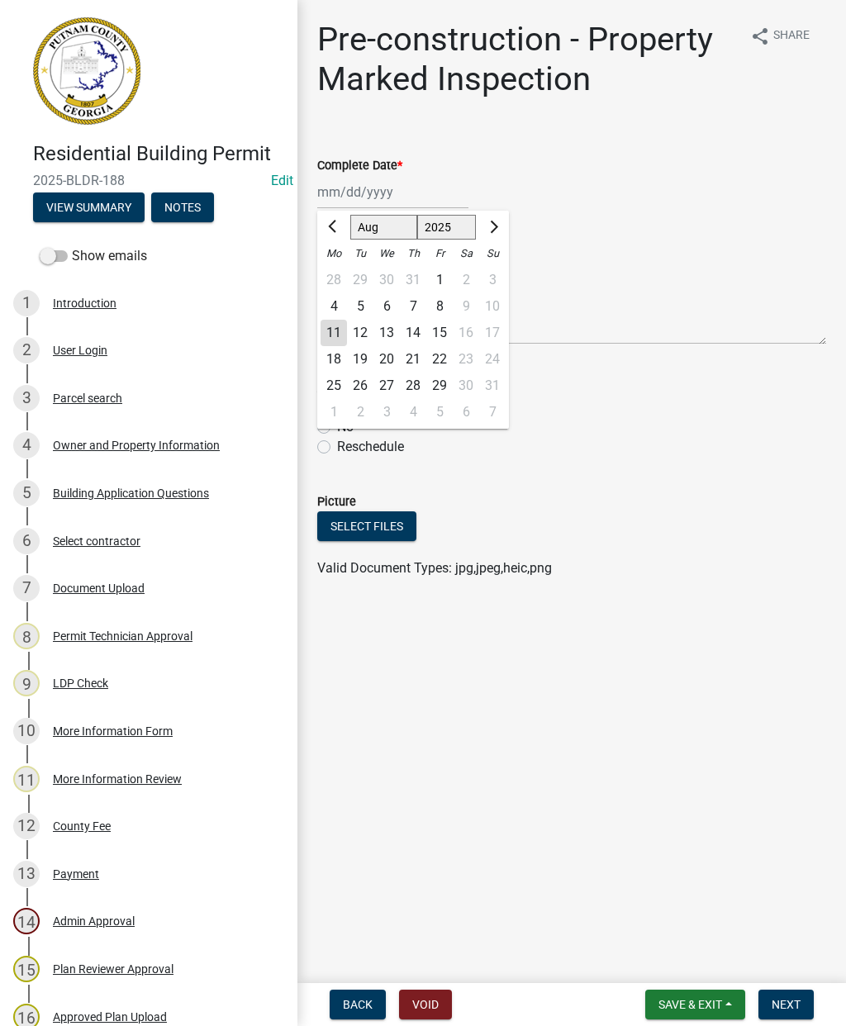
click at [330, 330] on div "11" at bounding box center [334, 333] width 26 height 26
type input "[DATE]"
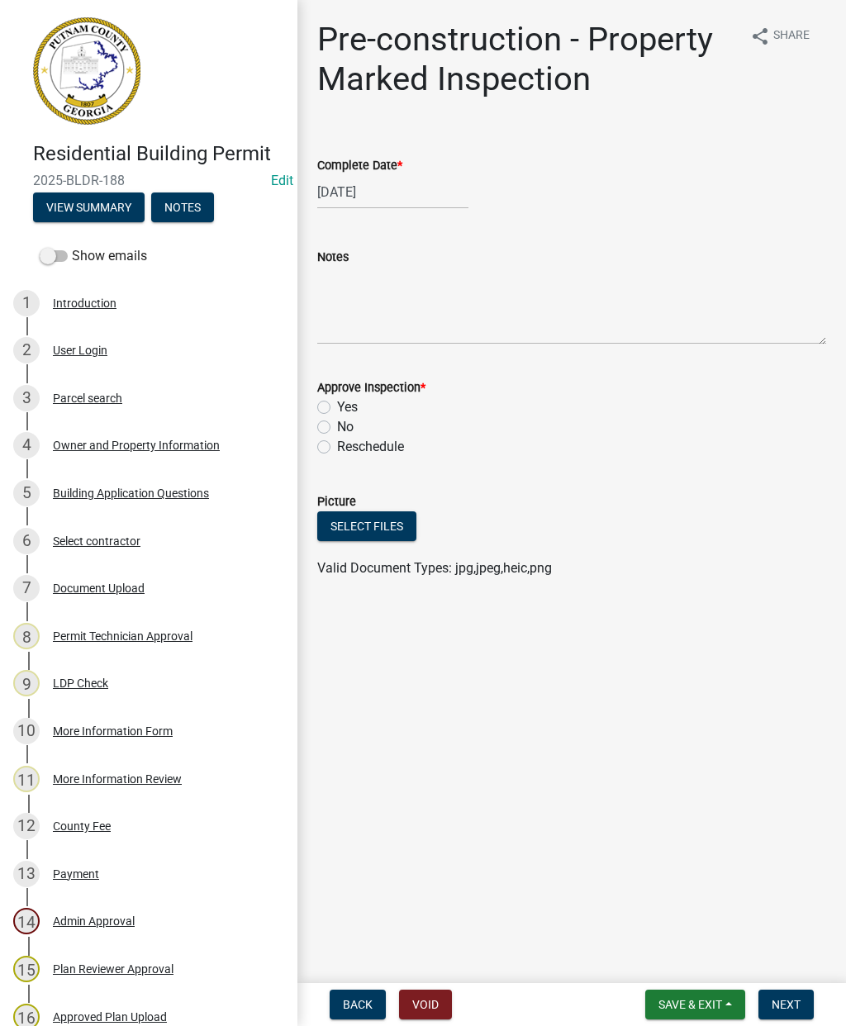
click at [337, 402] on label "Yes" at bounding box center [347, 407] width 21 height 20
click at [337, 402] on input "Yes" at bounding box center [342, 402] width 11 height 11
radio input "true"
click at [782, 1013] on button "Next" at bounding box center [785, 1005] width 55 height 30
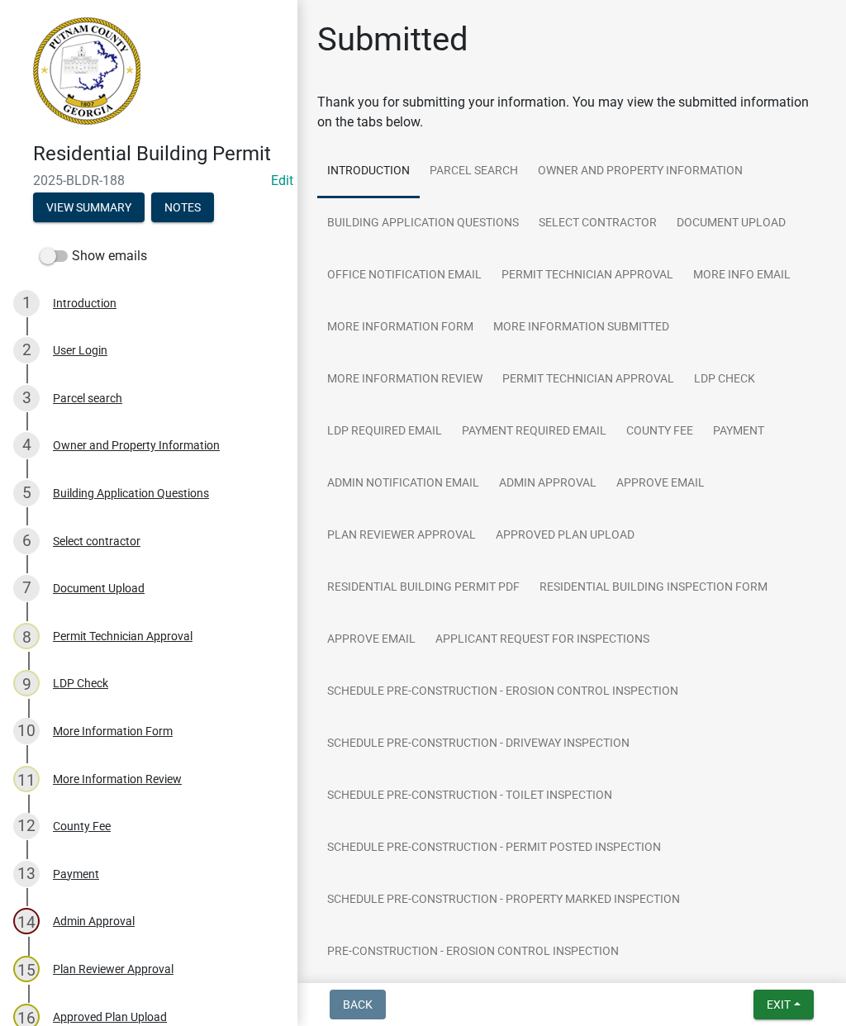
click at [781, 999] on span "Exit" at bounding box center [779, 1004] width 24 height 13
click at [739, 961] on button "Save & Exit" at bounding box center [748, 962] width 132 height 40
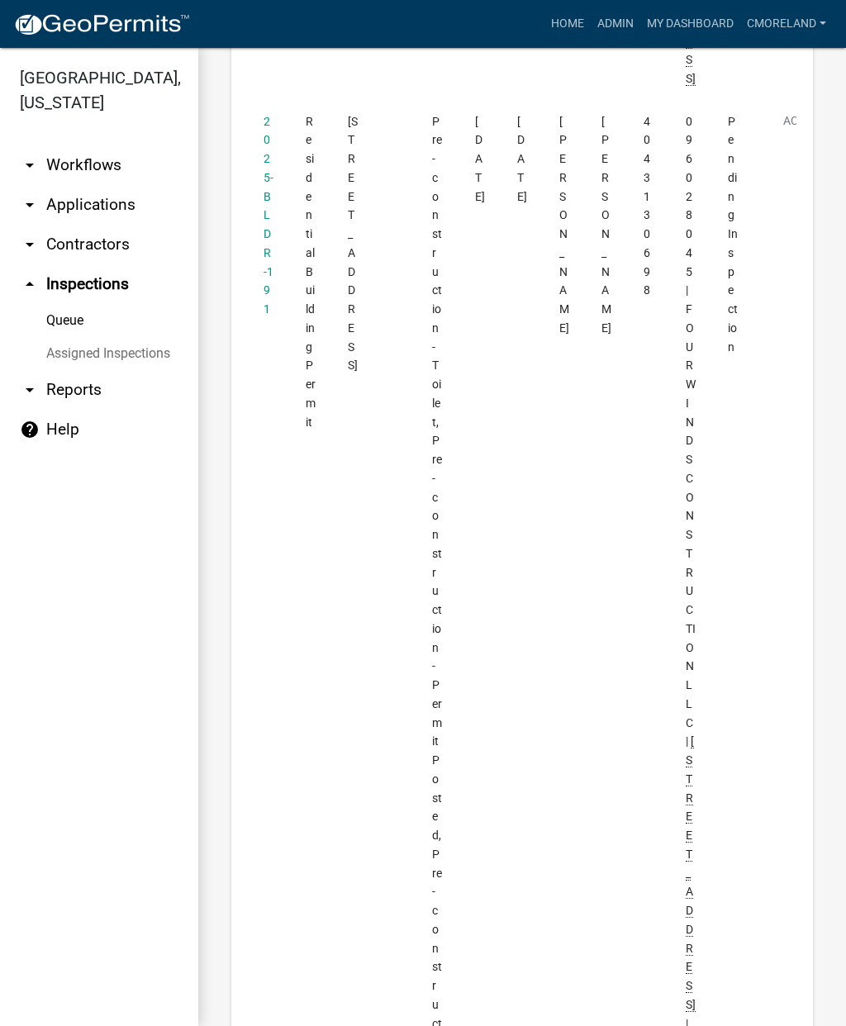
scroll to position [2208, 0]
click at [264, 224] on link "2025-BLDR-191" at bounding box center [269, 213] width 10 height 202
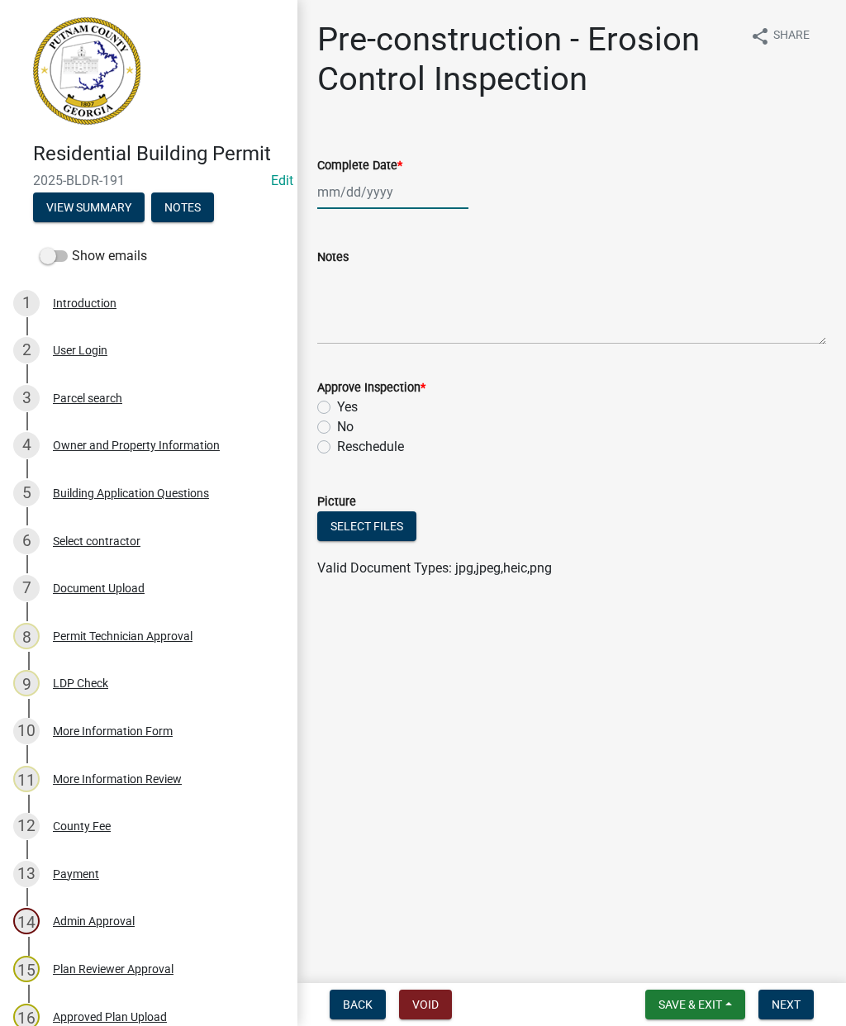
click at [385, 192] on div at bounding box center [392, 192] width 151 height 34
select select "8"
select select "2025"
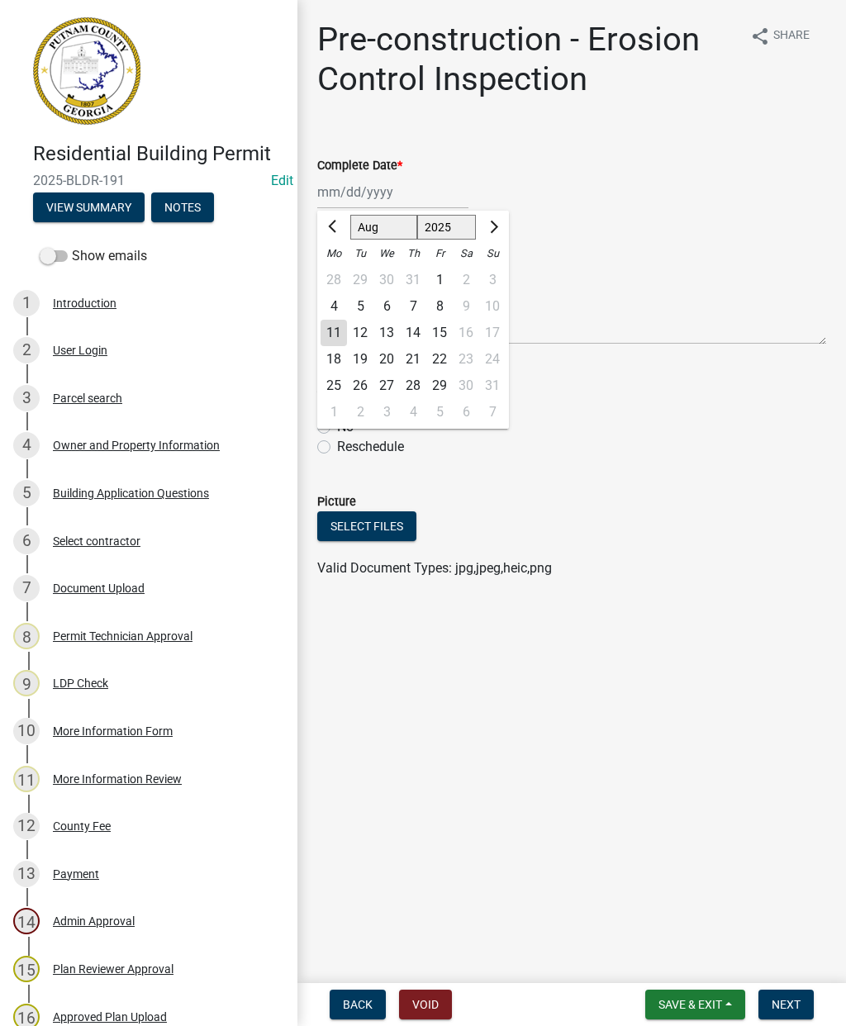
click at [326, 334] on div "11" at bounding box center [334, 333] width 26 height 26
type input "[DATE]"
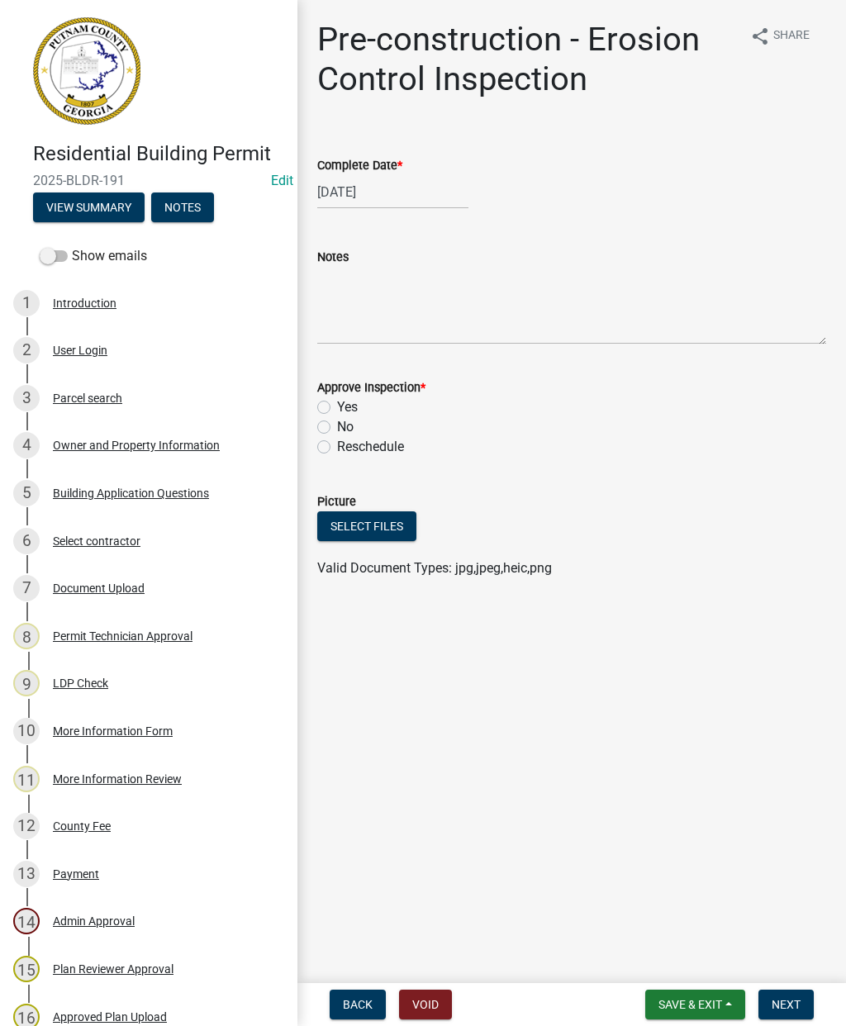
click at [337, 407] on label "Yes" at bounding box center [347, 407] width 21 height 20
click at [337, 407] on input "Yes" at bounding box center [342, 402] width 11 height 11
radio input "true"
click at [786, 1005] on span "Next" at bounding box center [786, 1004] width 29 height 13
click at [363, 201] on div at bounding box center [392, 192] width 151 height 34
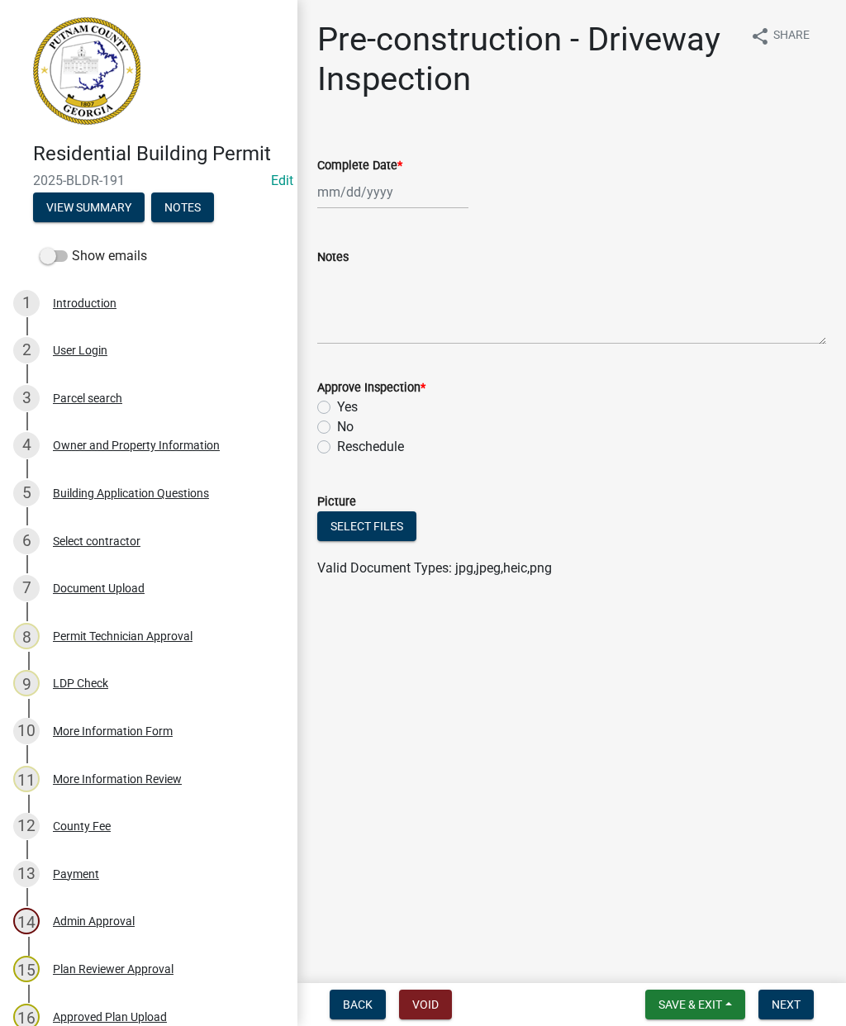
select select "8"
select select "2025"
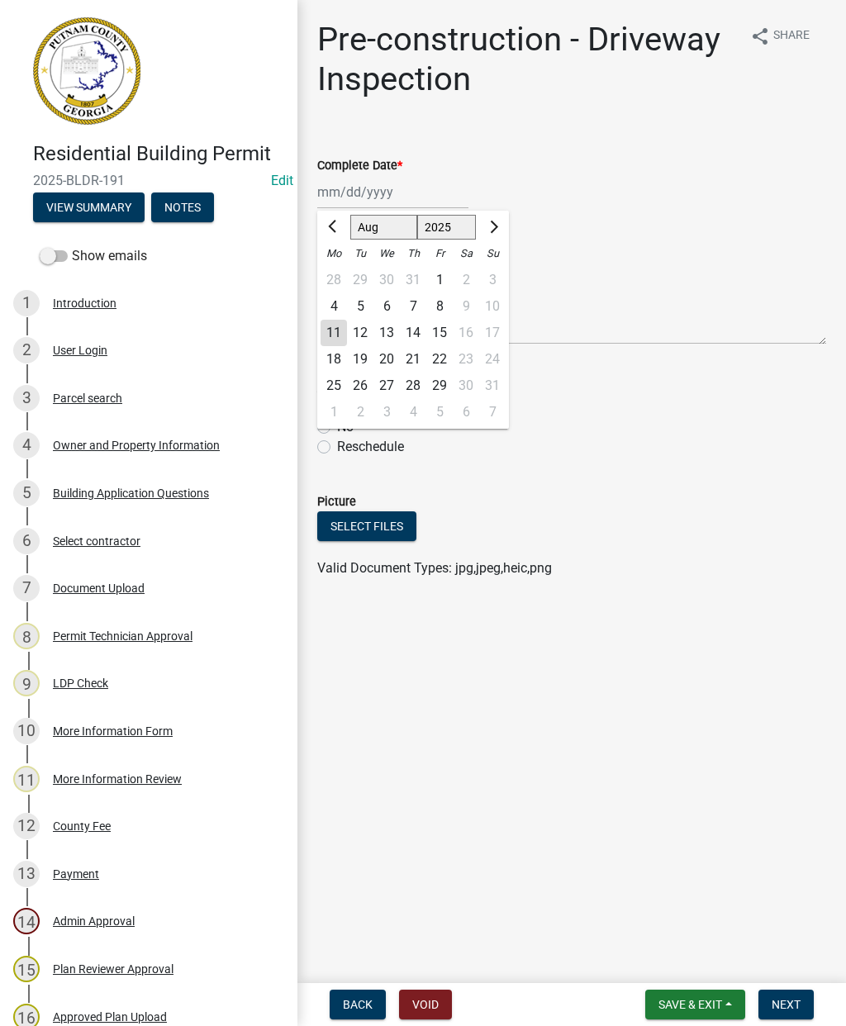
click at [335, 332] on div "11" at bounding box center [334, 333] width 26 height 26
type input "[DATE]"
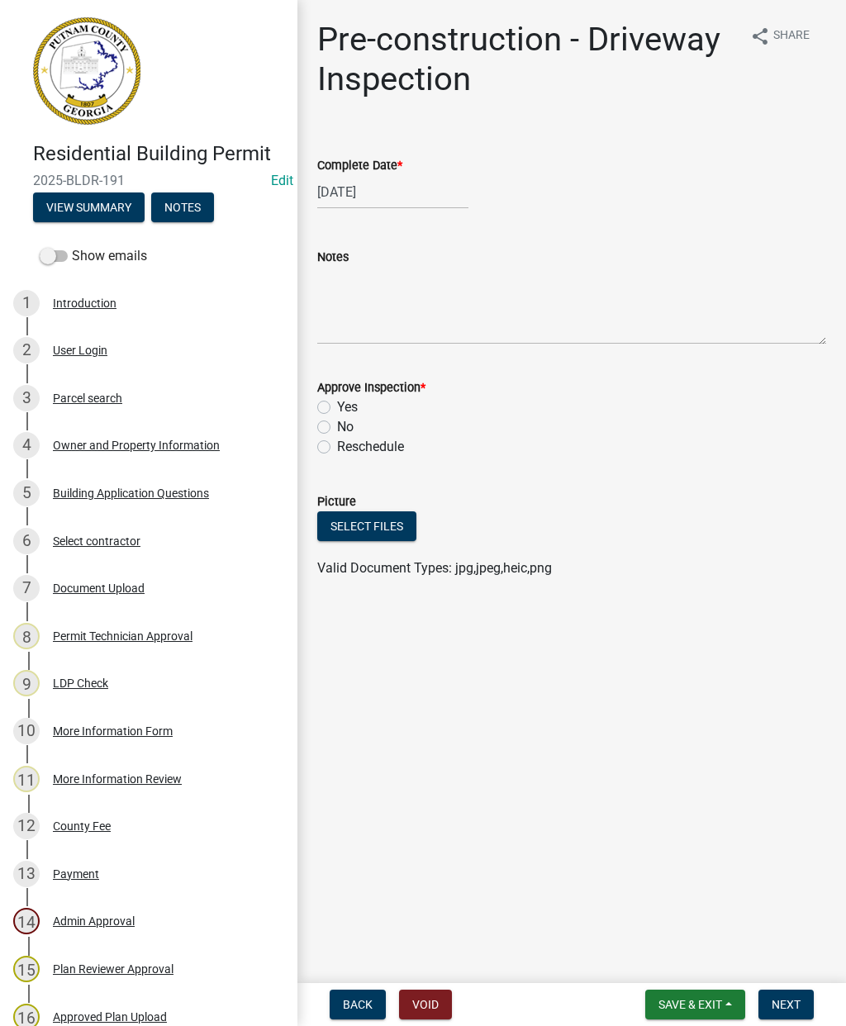
click at [337, 413] on label "Yes" at bounding box center [347, 407] width 21 height 20
click at [337, 408] on input "Yes" at bounding box center [342, 402] width 11 height 11
radio input "true"
click at [786, 1010] on span "Next" at bounding box center [786, 1004] width 29 height 13
click at [371, 192] on div at bounding box center [392, 192] width 151 height 34
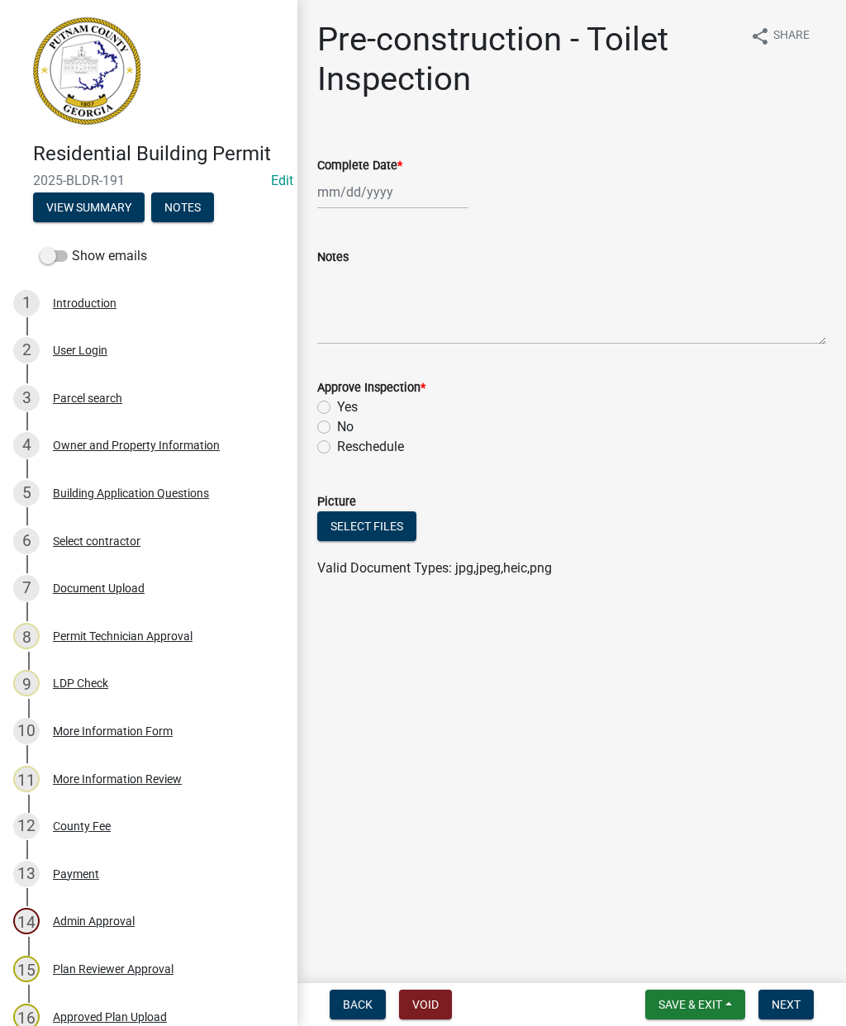
select select "8"
select select "2025"
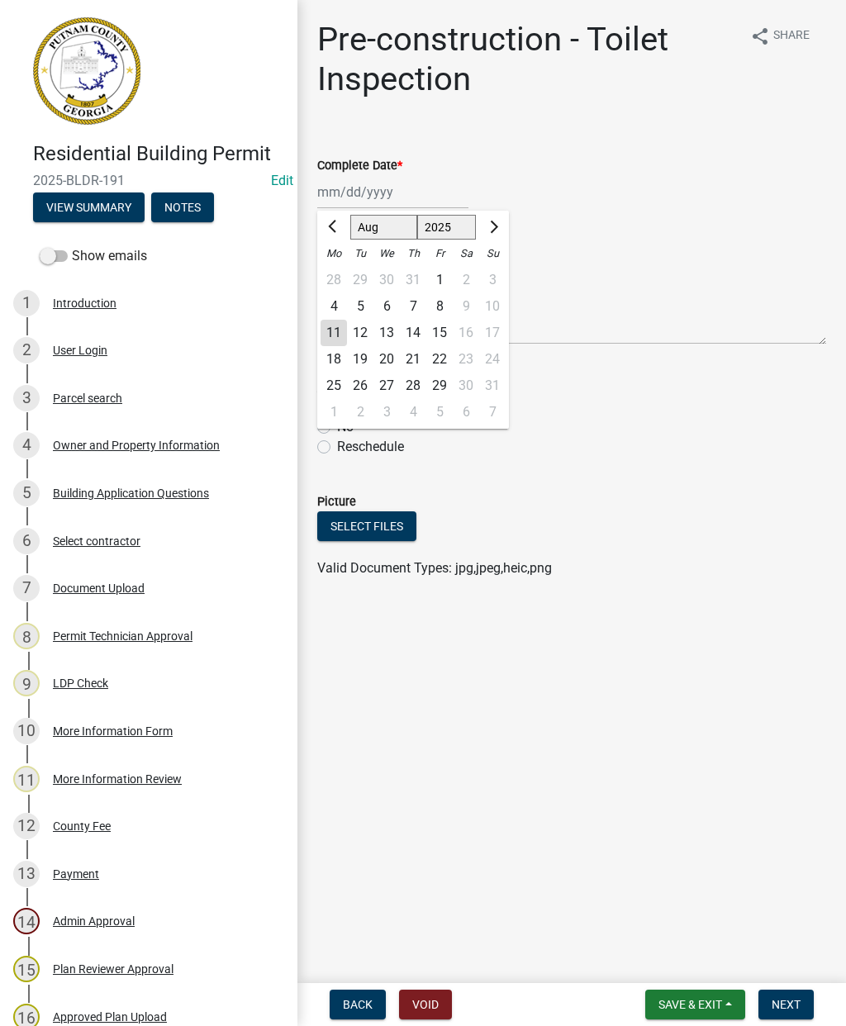
click at [335, 335] on div "11" at bounding box center [334, 333] width 26 height 26
type input "[DATE]"
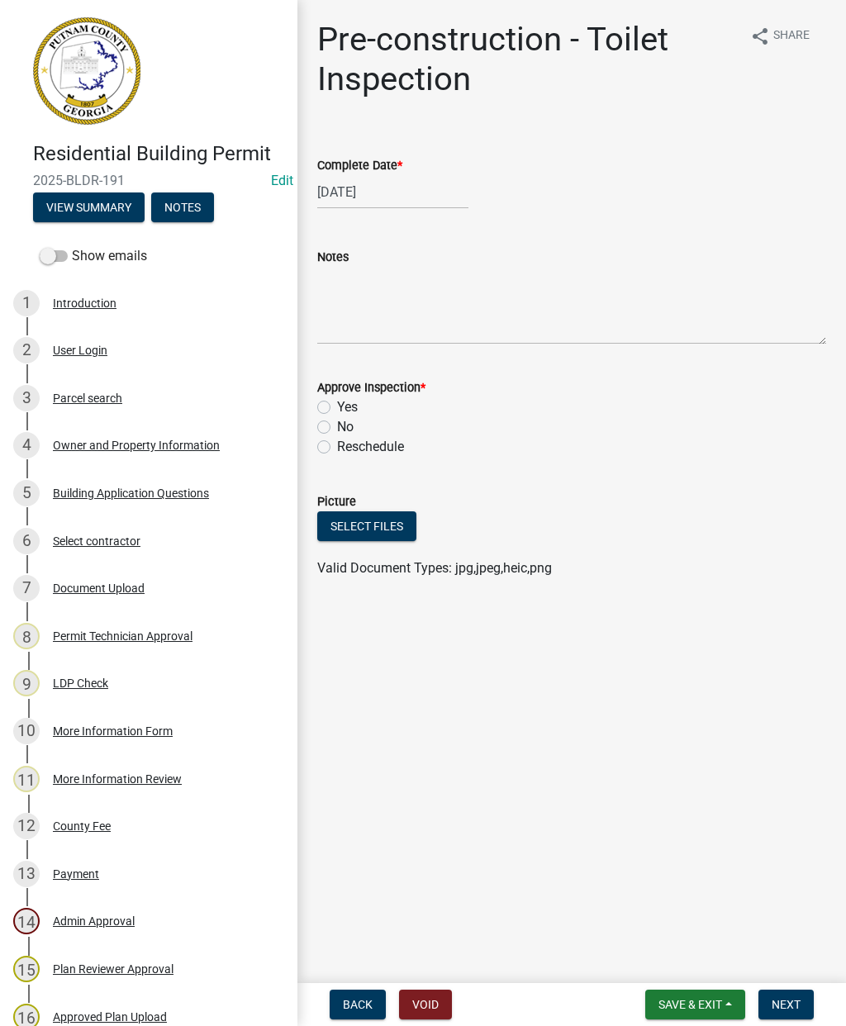
click at [338, 405] on label "Yes" at bounding box center [347, 407] width 21 height 20
click at [338, 405] on input "Yes" at bounding box center [342, 402] width 11 height 11
radio input "true"
click at [787, 1000] on span "Next" at bounding box center [786, 1004] width 29 height 13
click at [367, 190] on div at bounding box center [392, 192] width 151 height 34
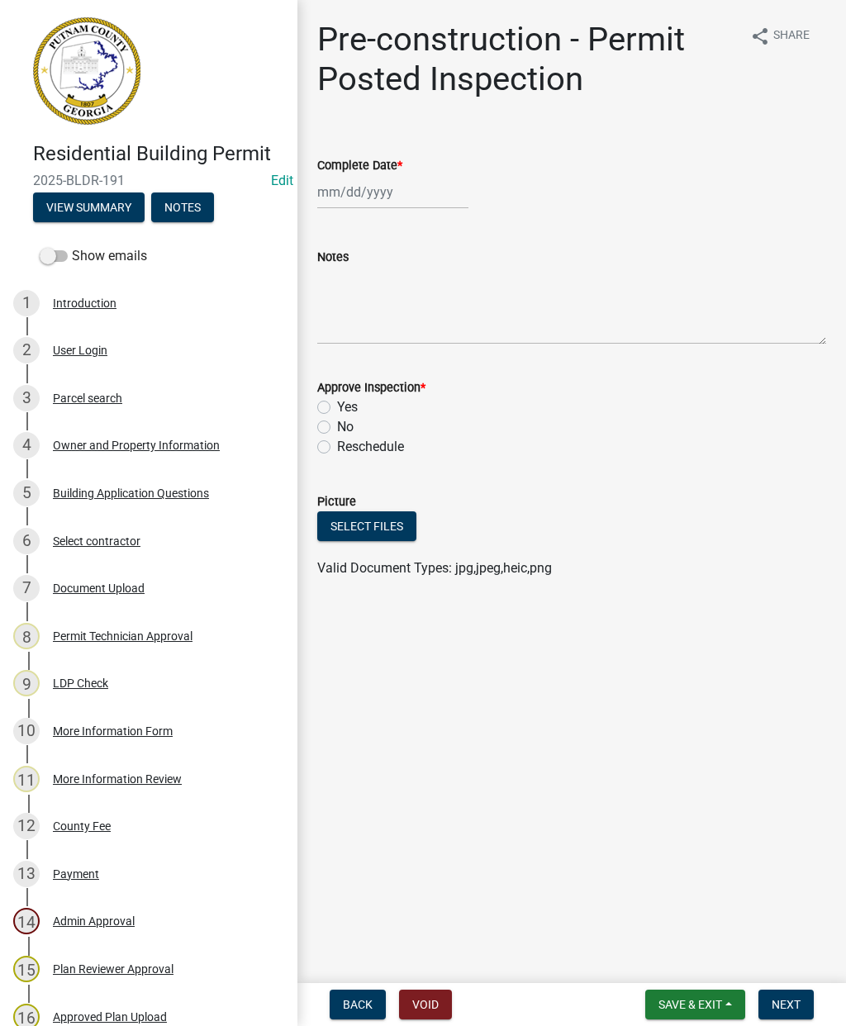
select select "8"
select select "2025"
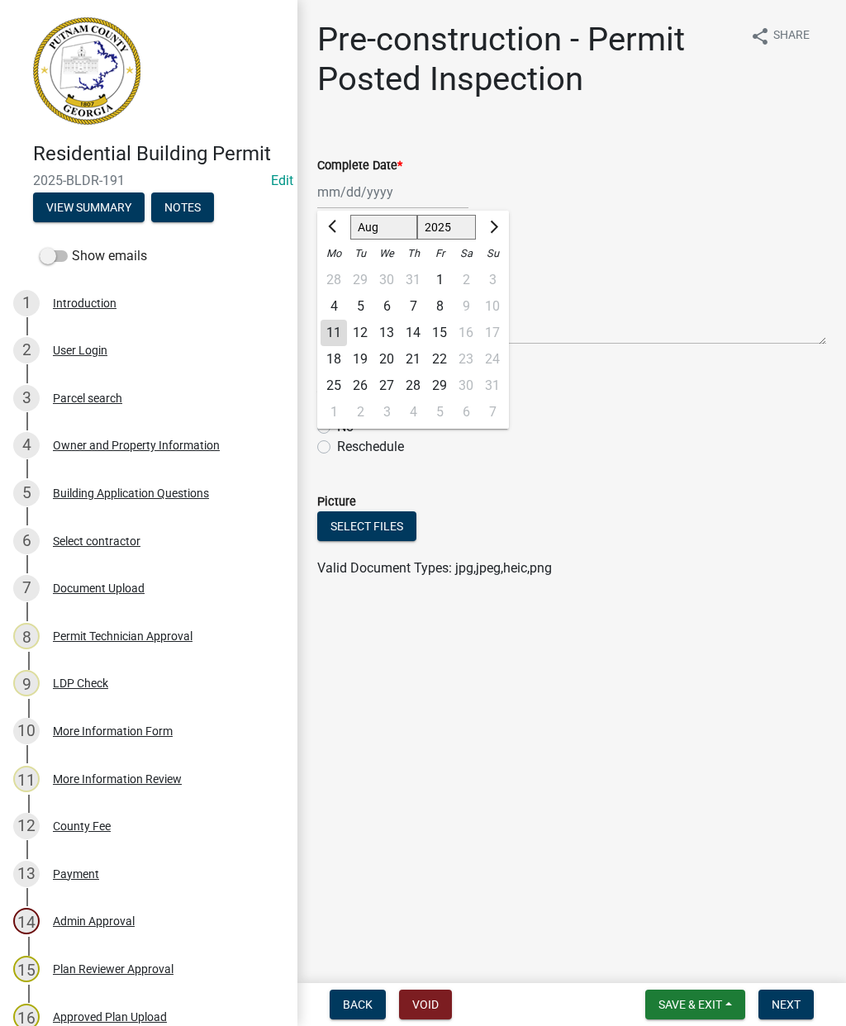
click at [337, 335] on div "11" at bounding box center [334, 333] width 26 height 26
type input "[DATE]"
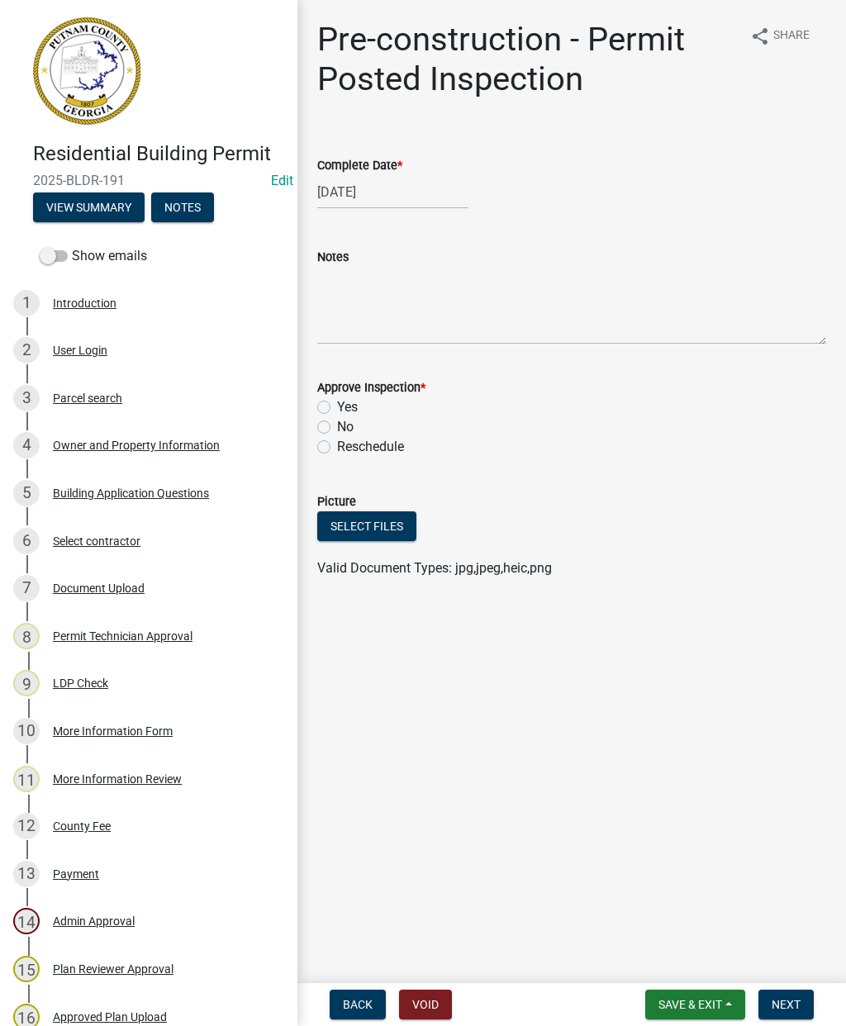
click at [337, 410] on label "Yes" at bounding box center [347, 407] width 21 height 20
click at [337, 408] on input "Yes" at bounding box center [342, 402] width 11 height 11
radio input "true"
click at [792, 1009] on span "Next" at bounding box center [786, 1004] width 29 height 13
click at [368, 189] on div at bounding box center [392, 192] width 151 height 34
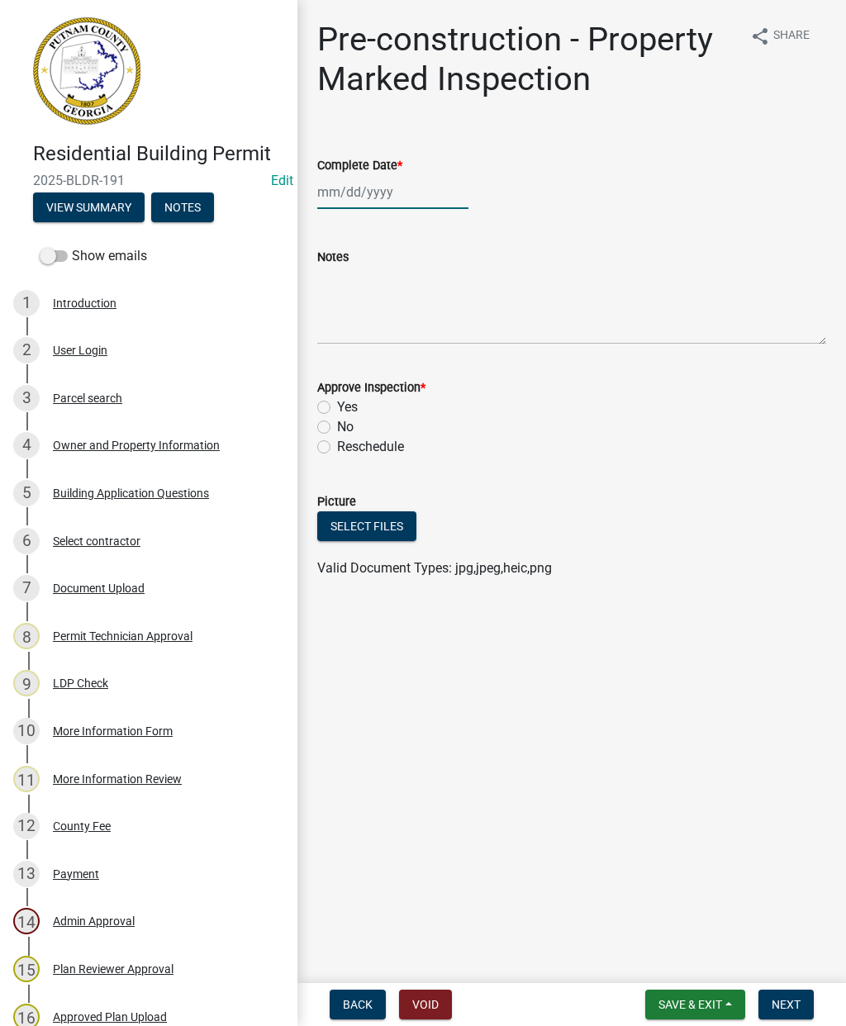
select select "8"
select select "2025"
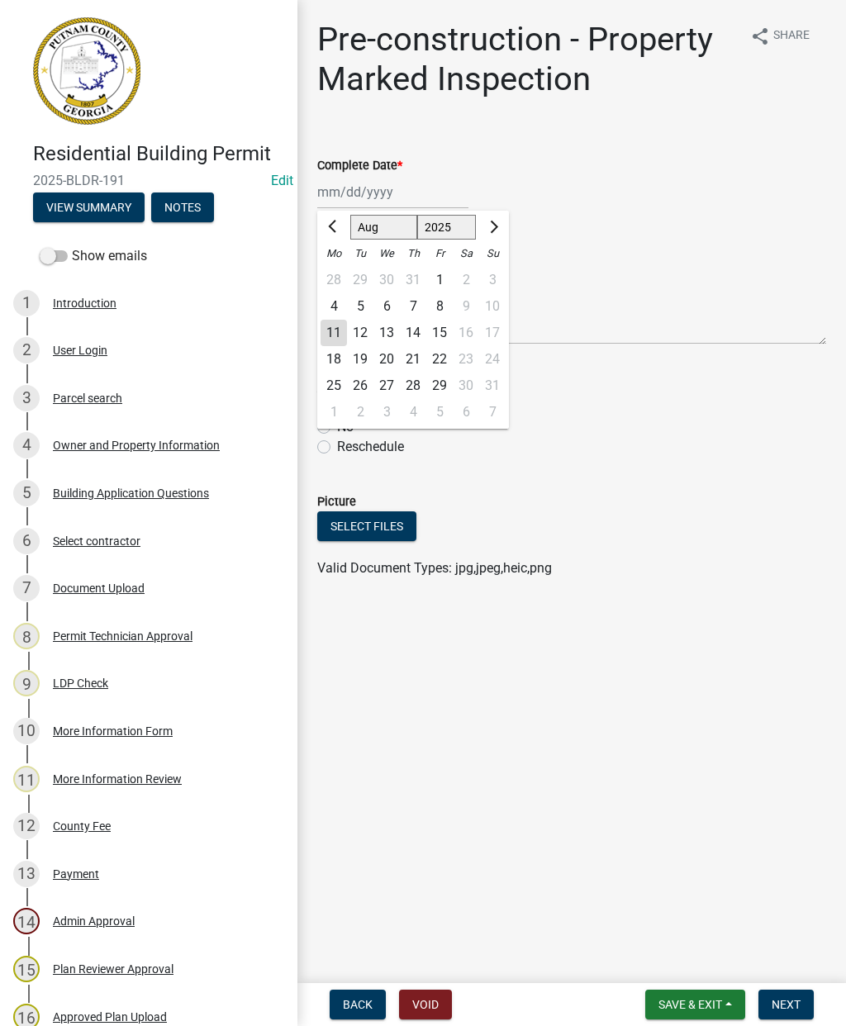
click at [340, 338] on div "11" at bounding box center [334, 333] width 26 height 26
type input "[DATE]"
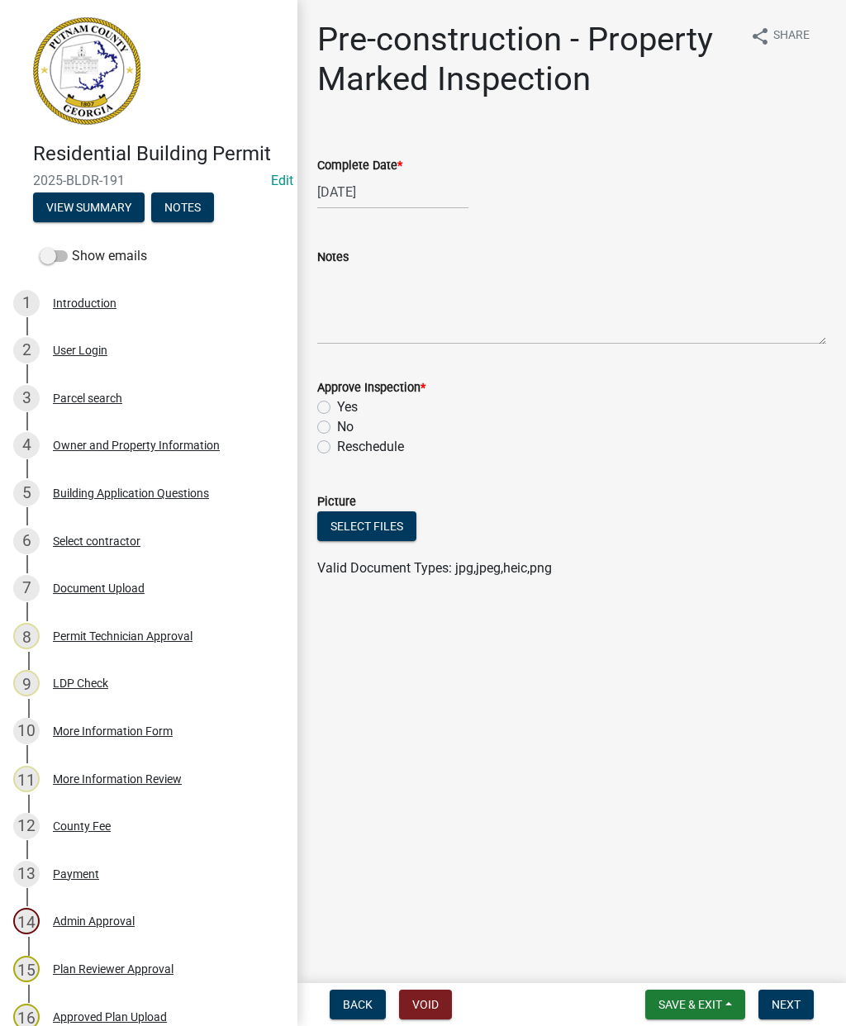
click at [337, 411] on label "Yes" at bounding box center [347, 407] width 21 height 20
click at [337, 408] on input "Yes" at bounding box center [342, 402] width 11 height 11
radio input "true"
click at [791, 1000] on span "Next" at bounding box center [786, 1004] width 29 height 13
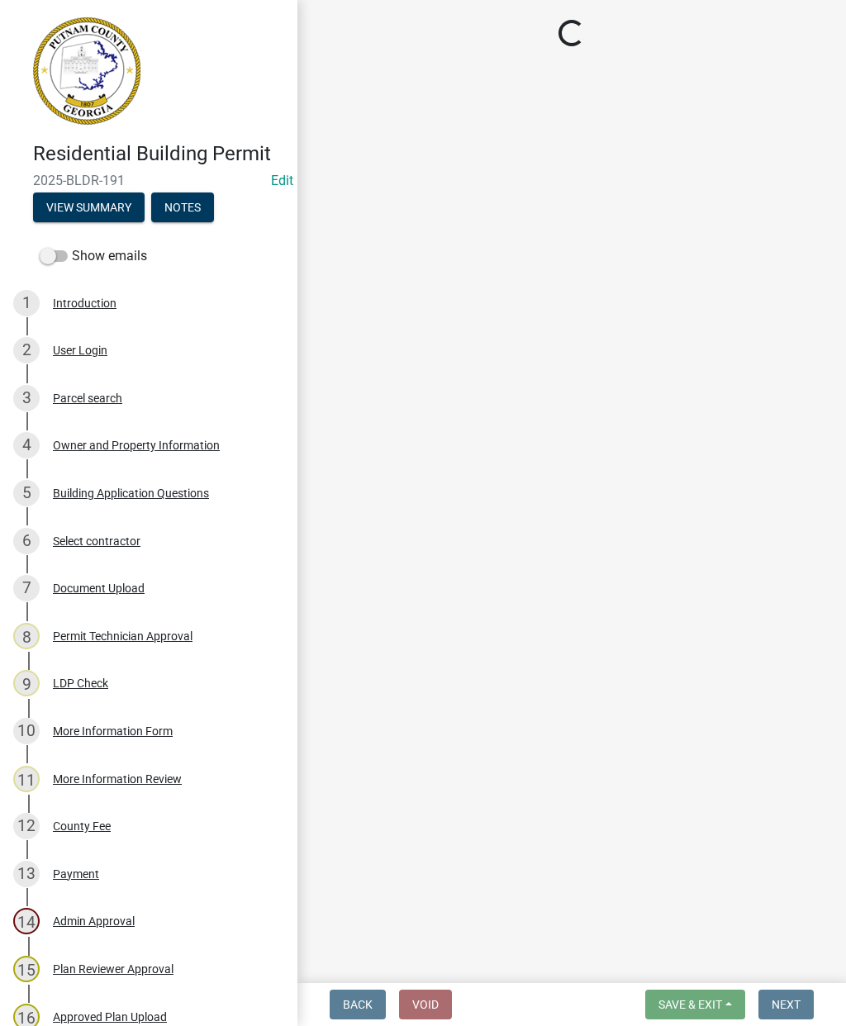
click at [576, 539] on main "Loading..." at bounding box center [571, 488] width 549 height 977
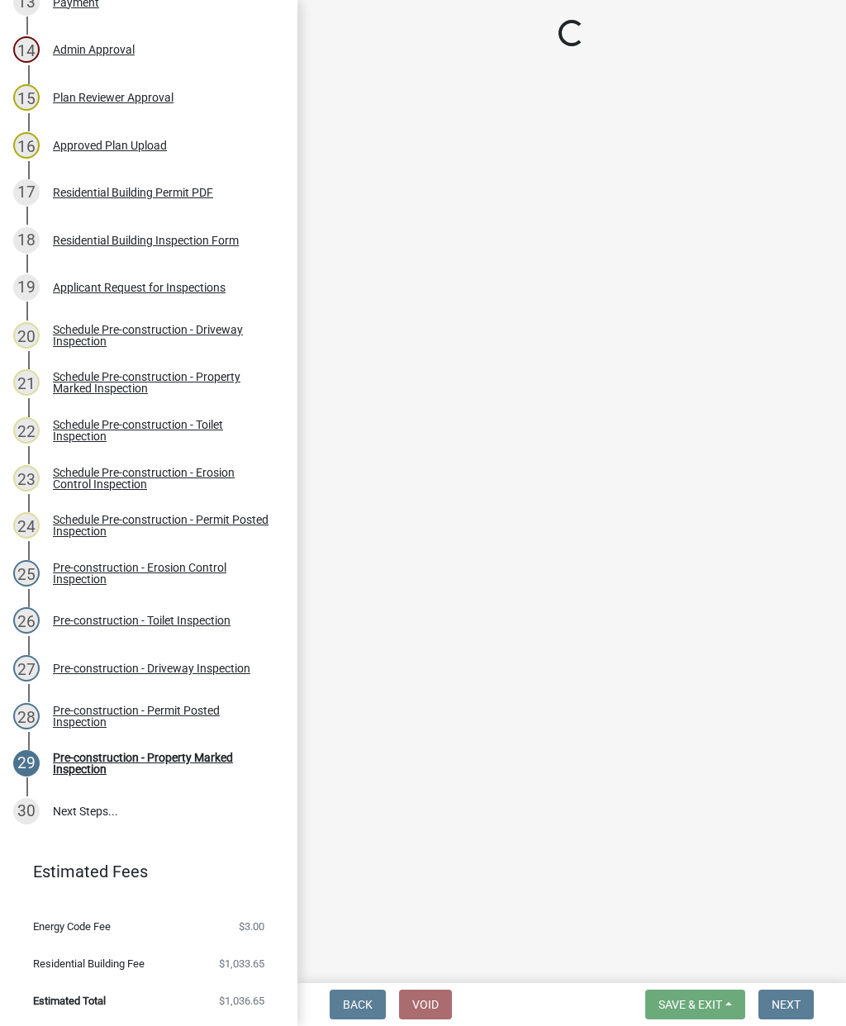
scroll to position [871, 0]
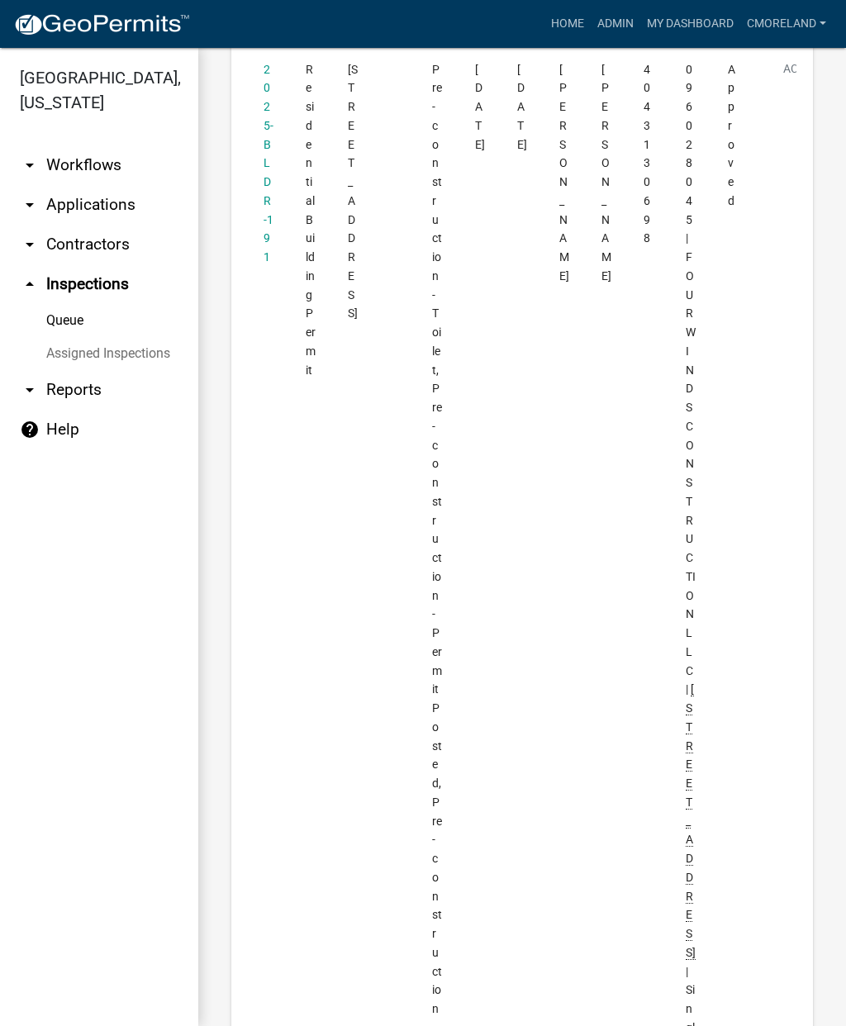
scroll to position [2261, 0]
click at [269, 182] on link "2025-BLDR-191" at bounding box center [269, 160] width 10 height 202
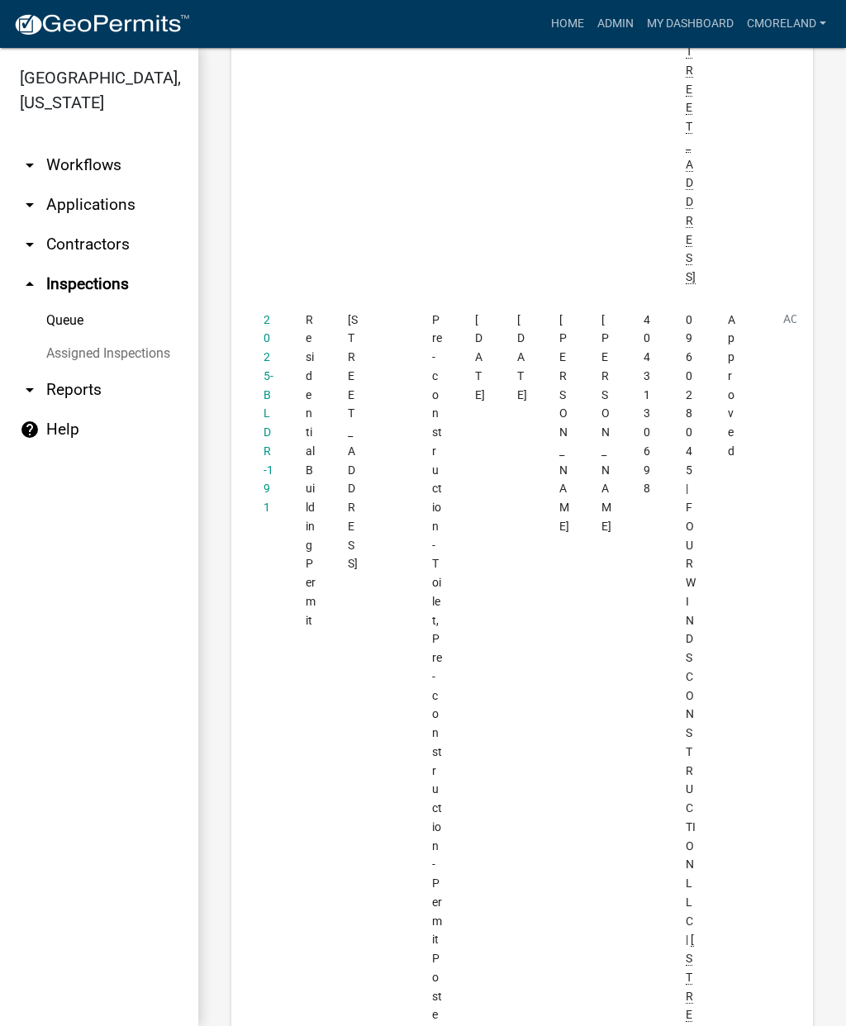
scroll to position [2015, 0]
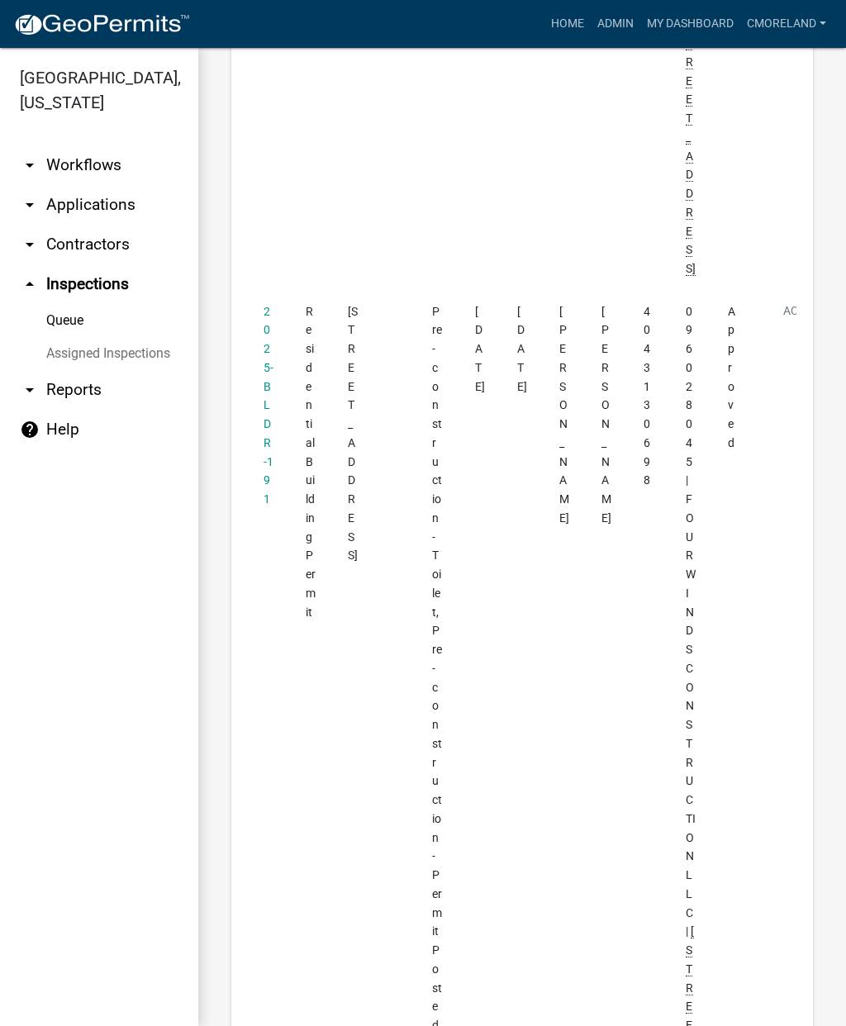
click at [265, 420] on link "2025-BLDR-191" at bounding box center [269, 406] width 10 height 202
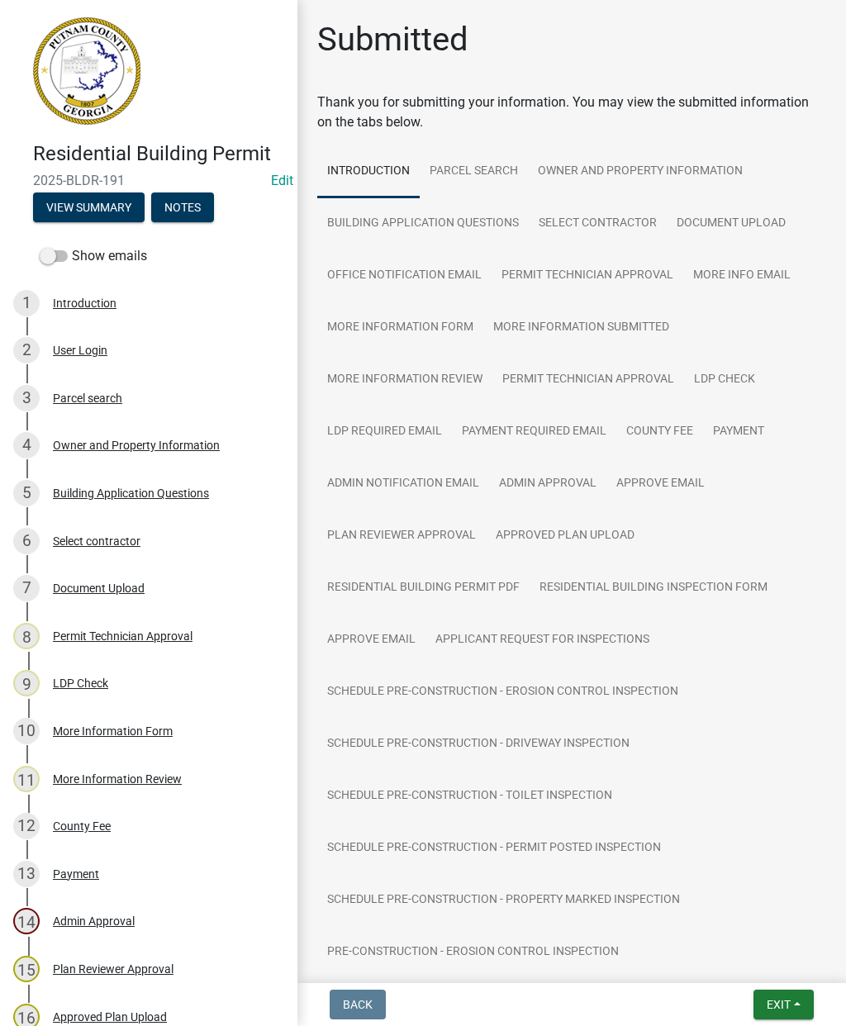
click at [780, 1010] on span "Exit" at bounding box center [779, 1004] width 24 height 13
click at [730, 964] on button "Save & Exit" at bounding box center [748, 962] width 132 height 40
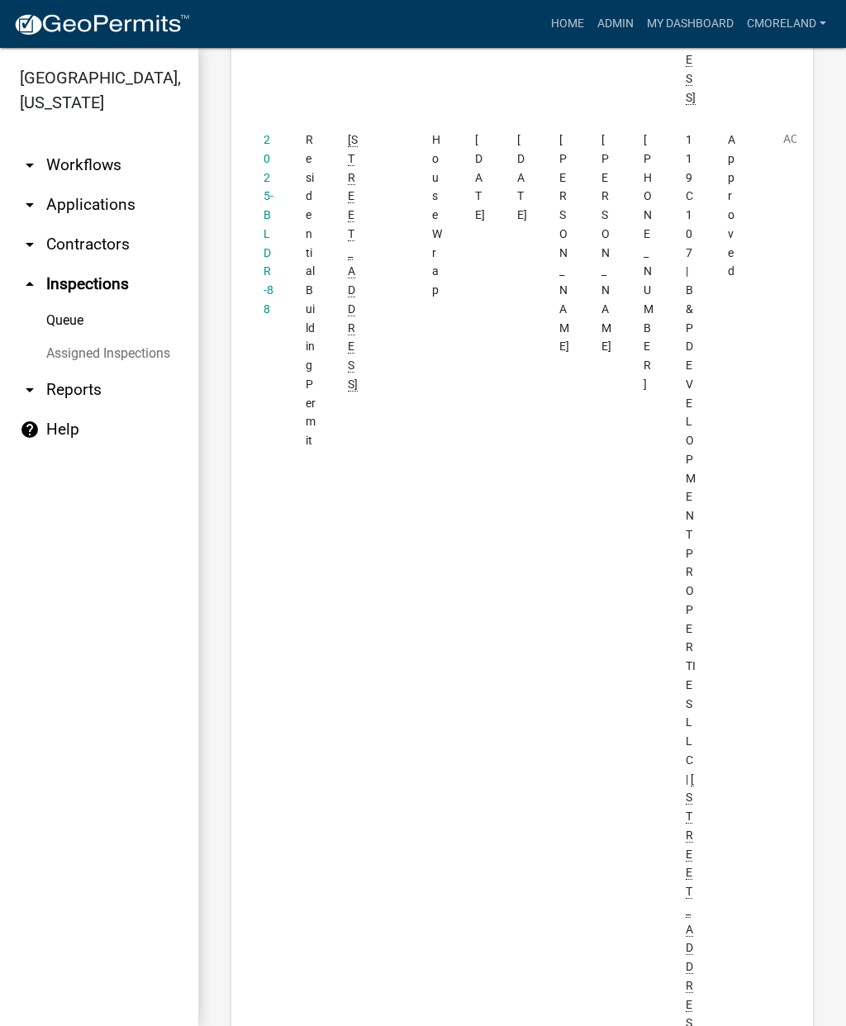
scroll to position [1246, 0]
